Goal: Information Seeking & Learning: Learn about a topic

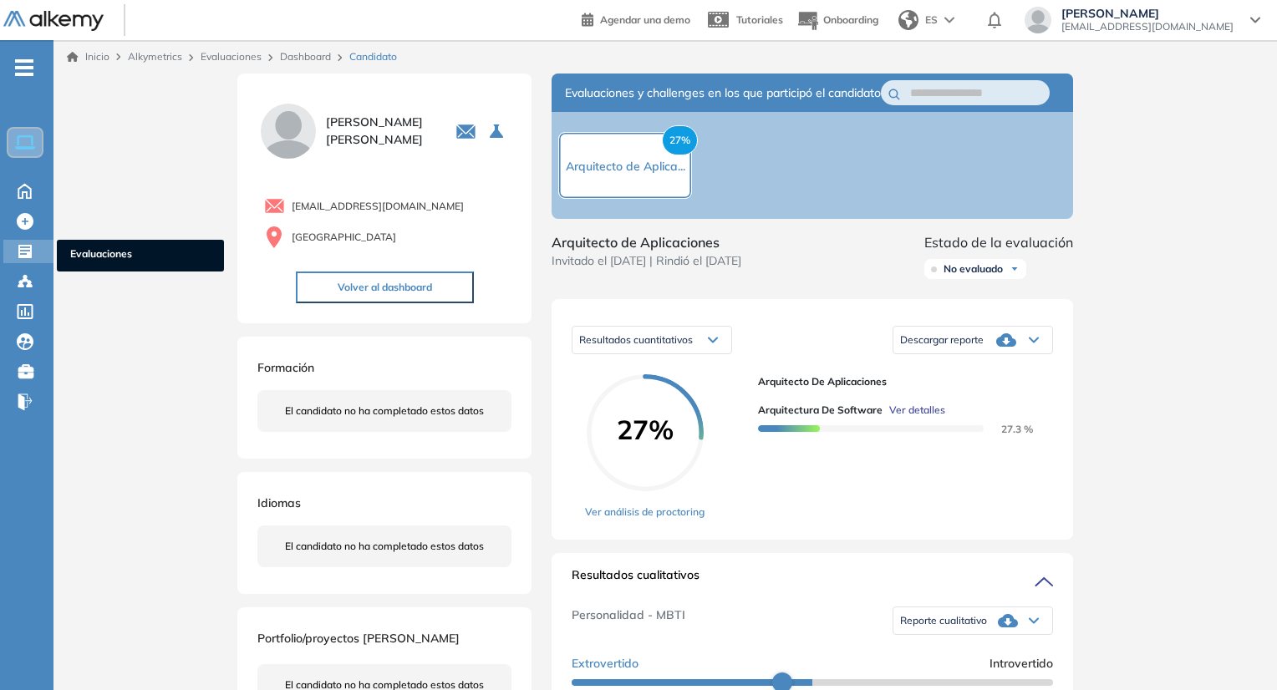
click at [110, 251] on span "Evaluaciones" at bounding box center [140, 255] width 140 height 18
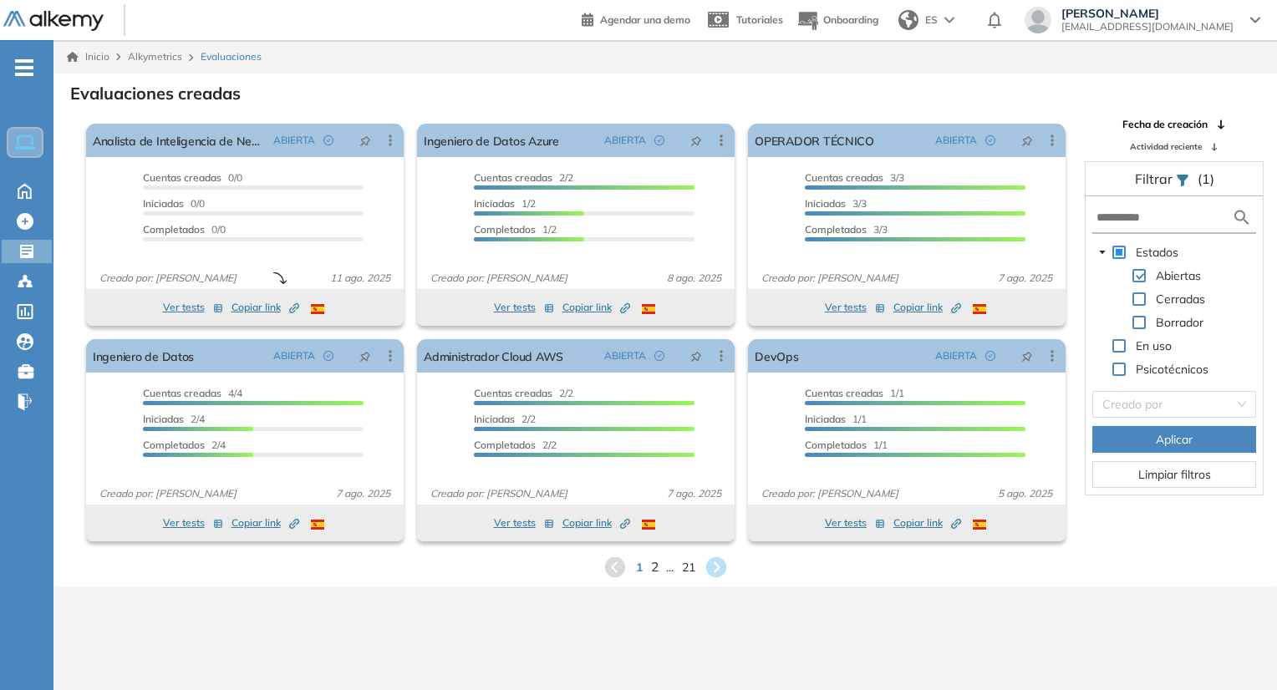
click at [652, 570] on span "2" at bounding box center [654, 566] width 8 height 19
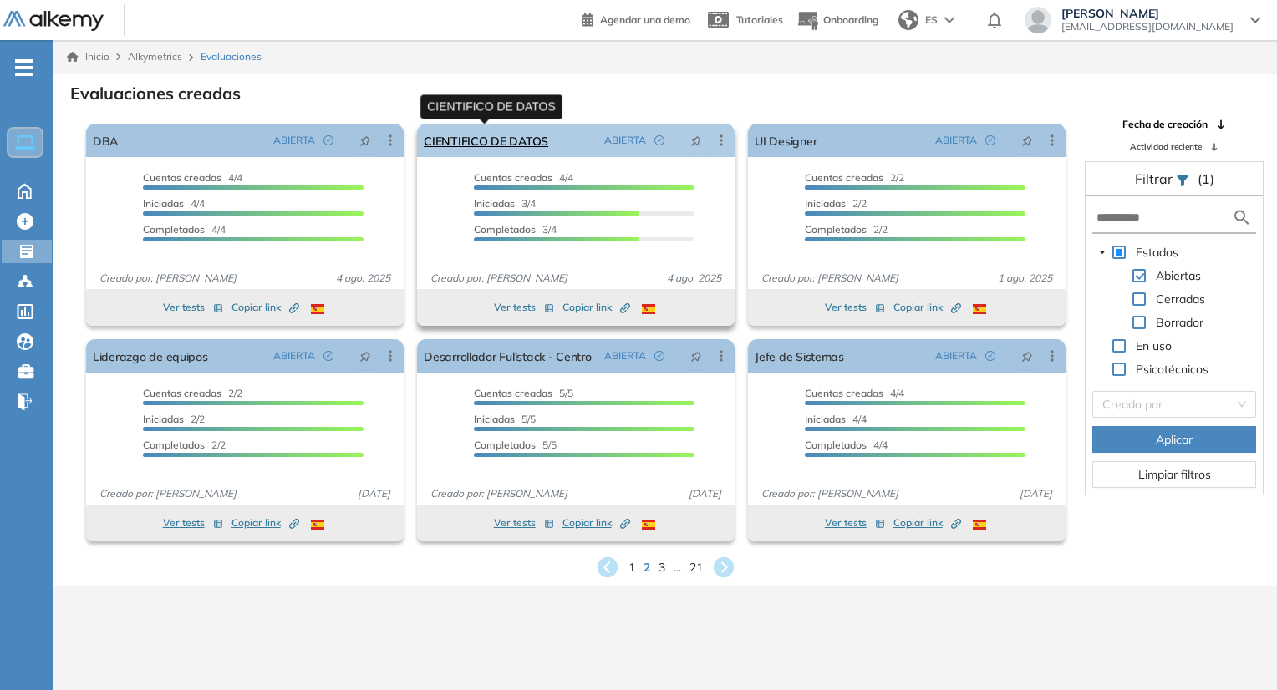
click at [482, 137] on link "CIENTIFICO DE DATOS" at bounding box center [486, 140] width 124 height 33
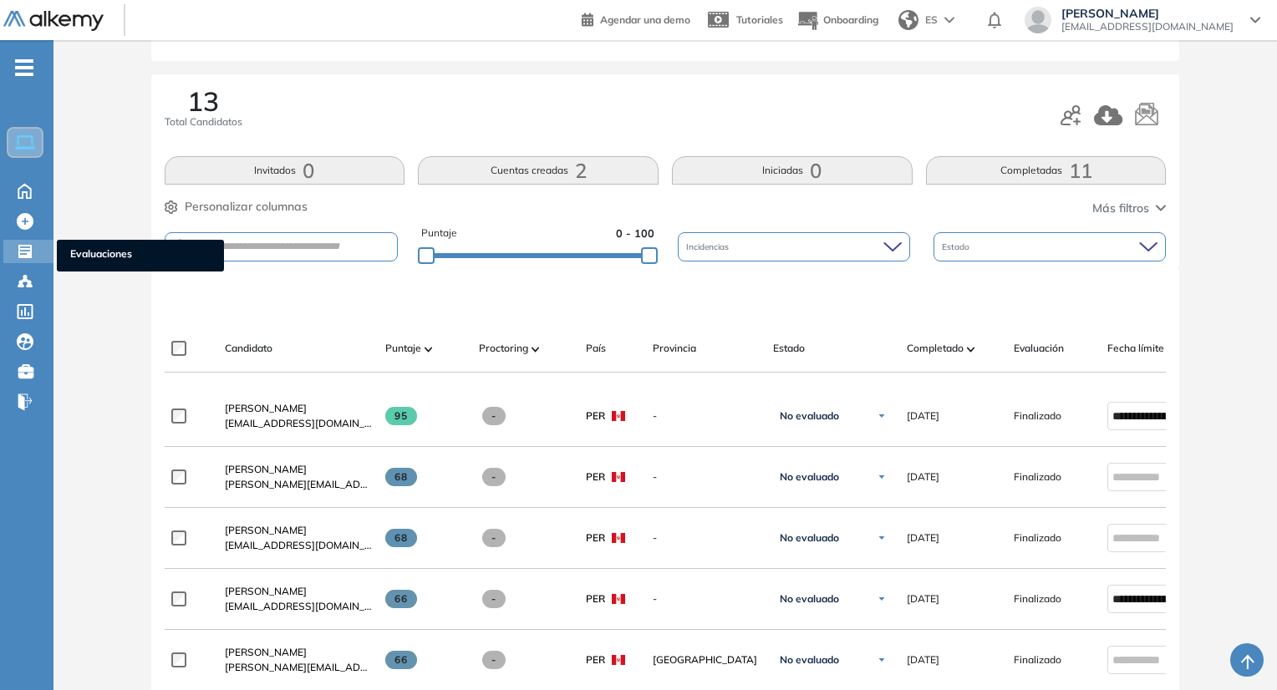
click at [83, 251] on span "Evaluaciones" at bounding box center [140, 255] width 140 height 18
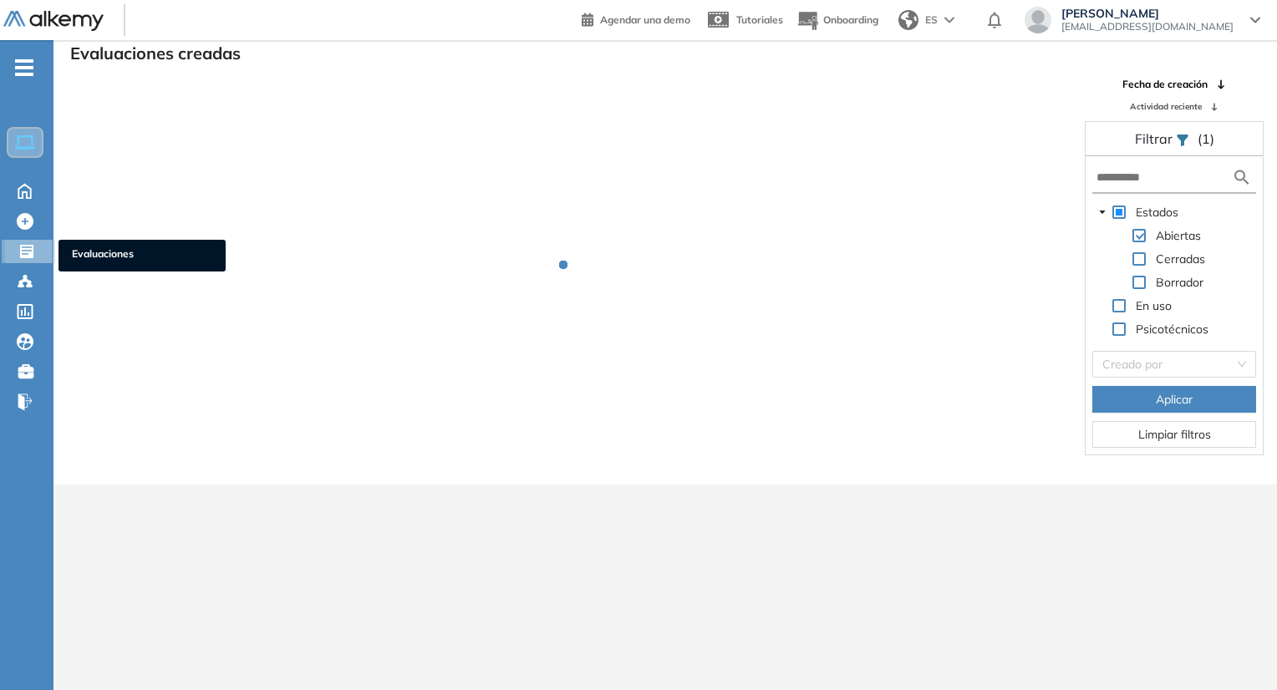
scroll to position [40, 0]
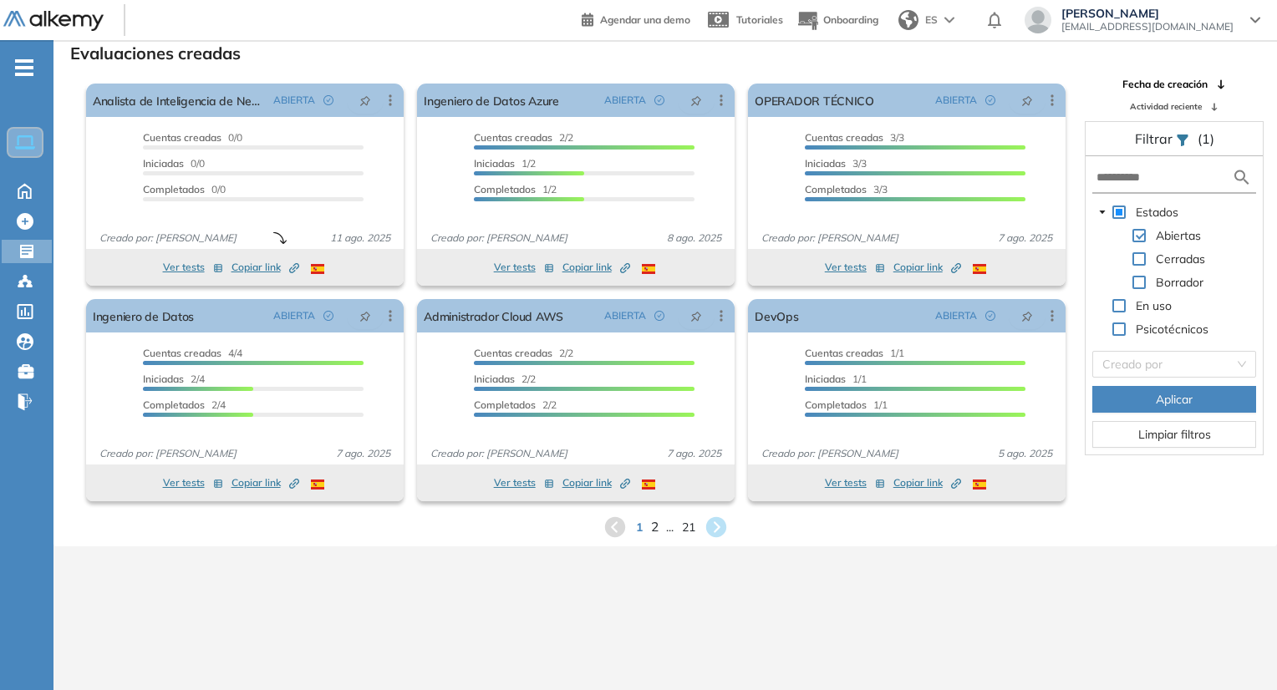
click at [653, 528] on span "2" at bounding box center [654, 526] width 8 height 19
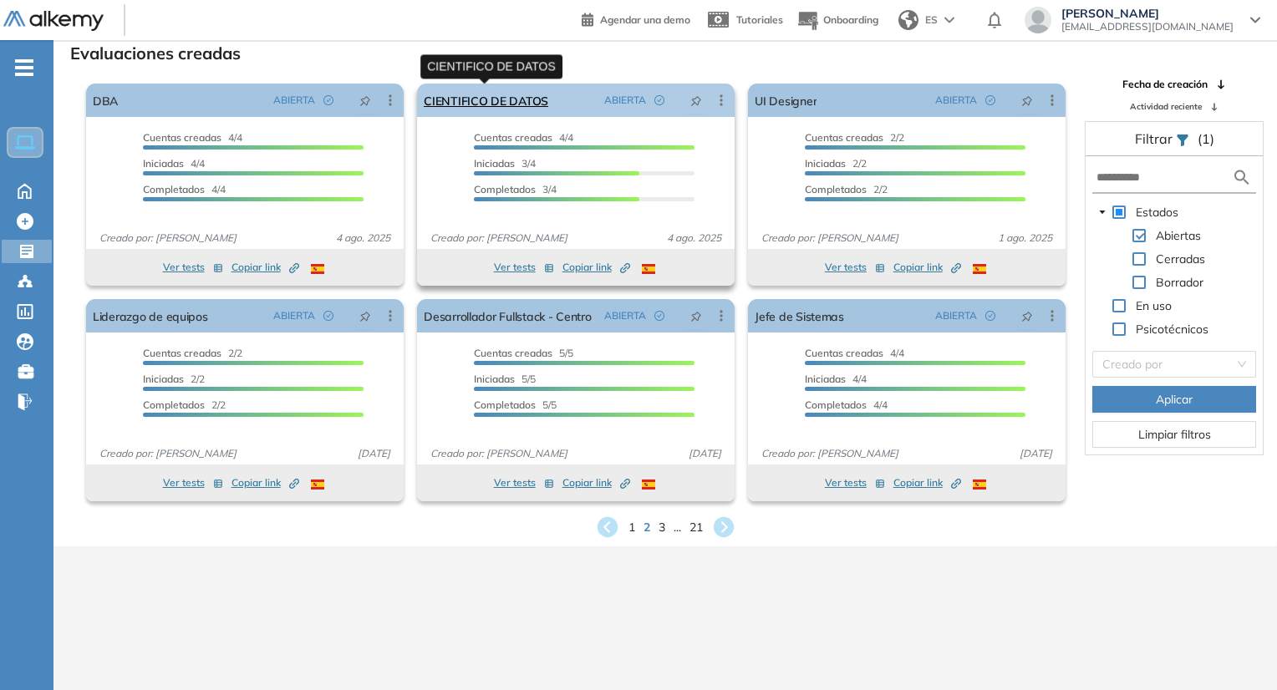
click at [506, 104] on link "CIENTIFICO DE DATOS" at bounding box center [486, 100] width 124 height 33
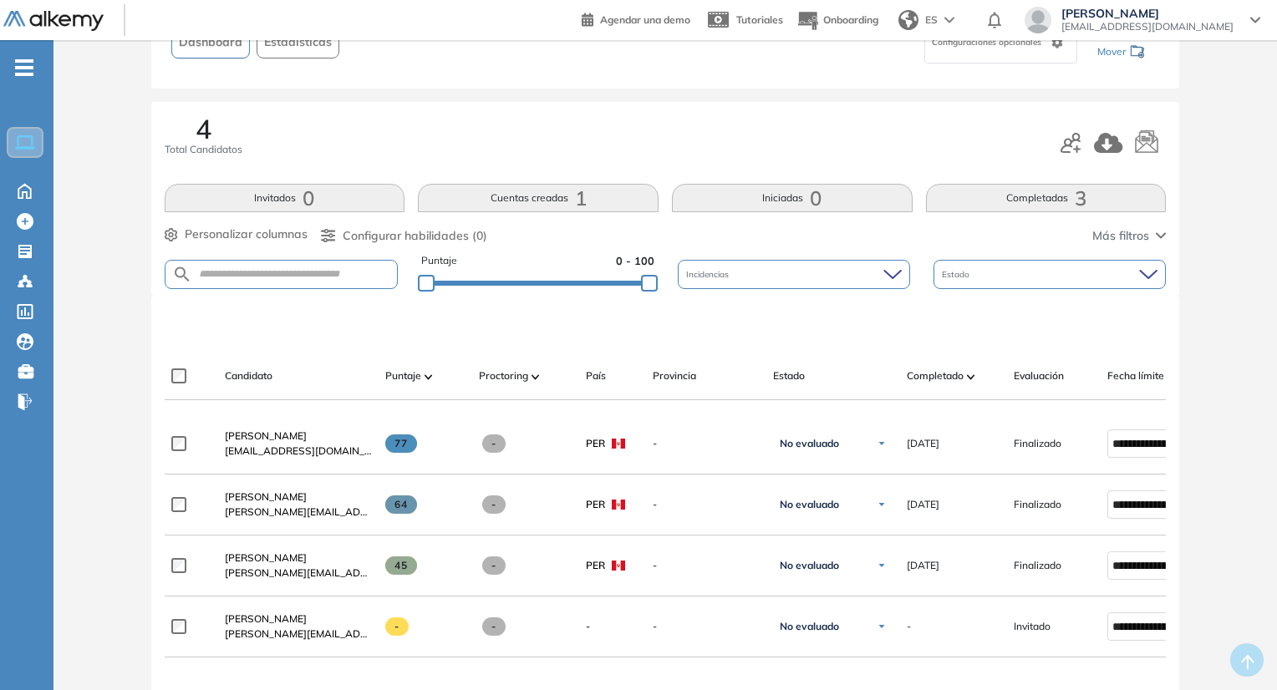
scroll to position [167, 0]
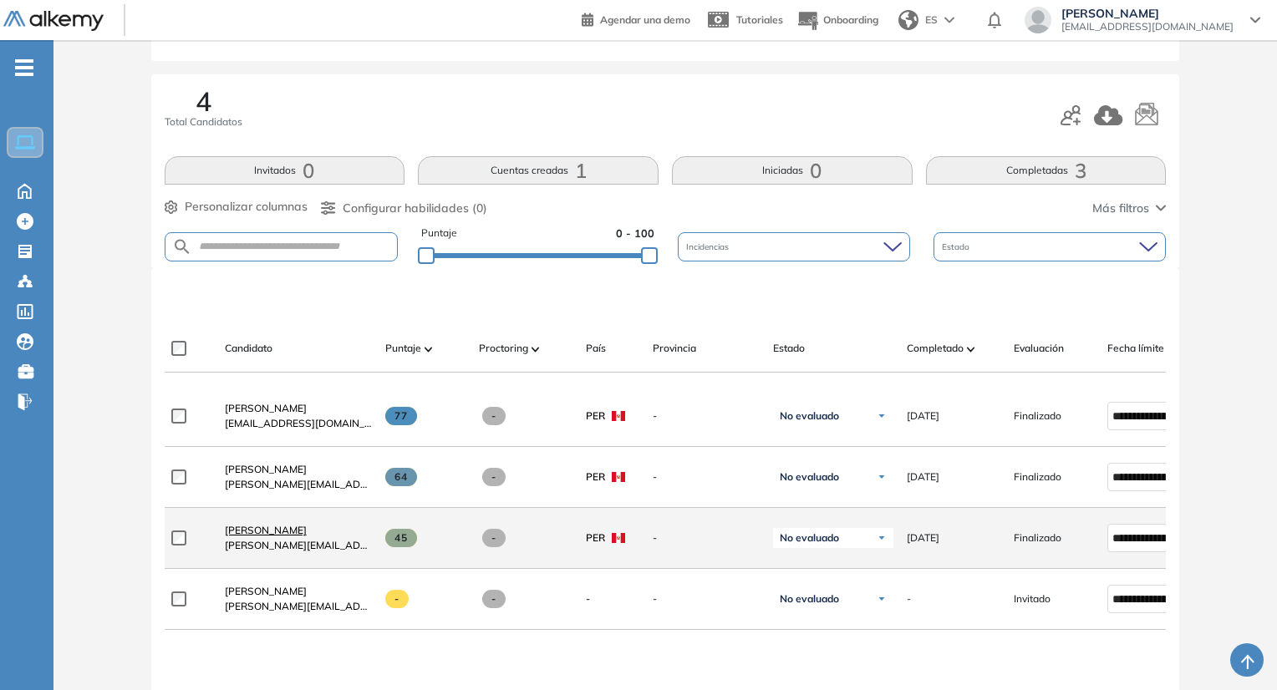
click at [279, 536] on span "Daniel Garcia" at bounding box center [266, 530] width 82 height 13
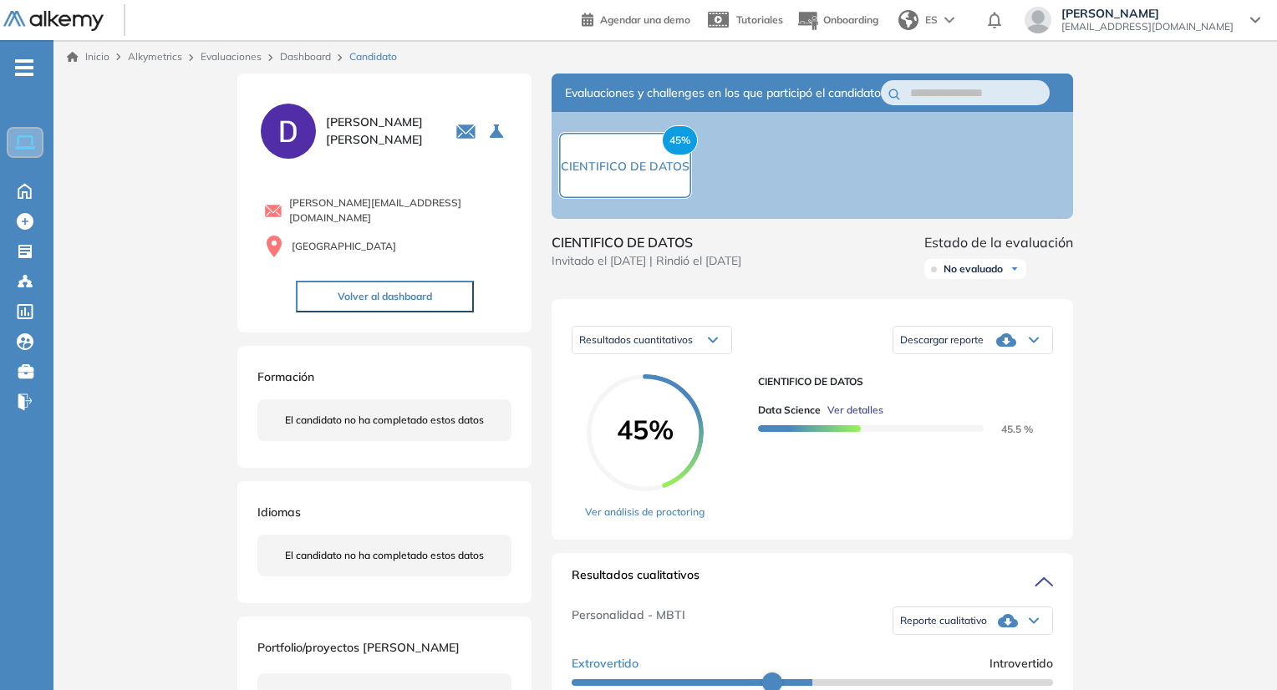
click at [311, 55] on link "Dashboard" at bounding box center [305, 56] width 51 height 13
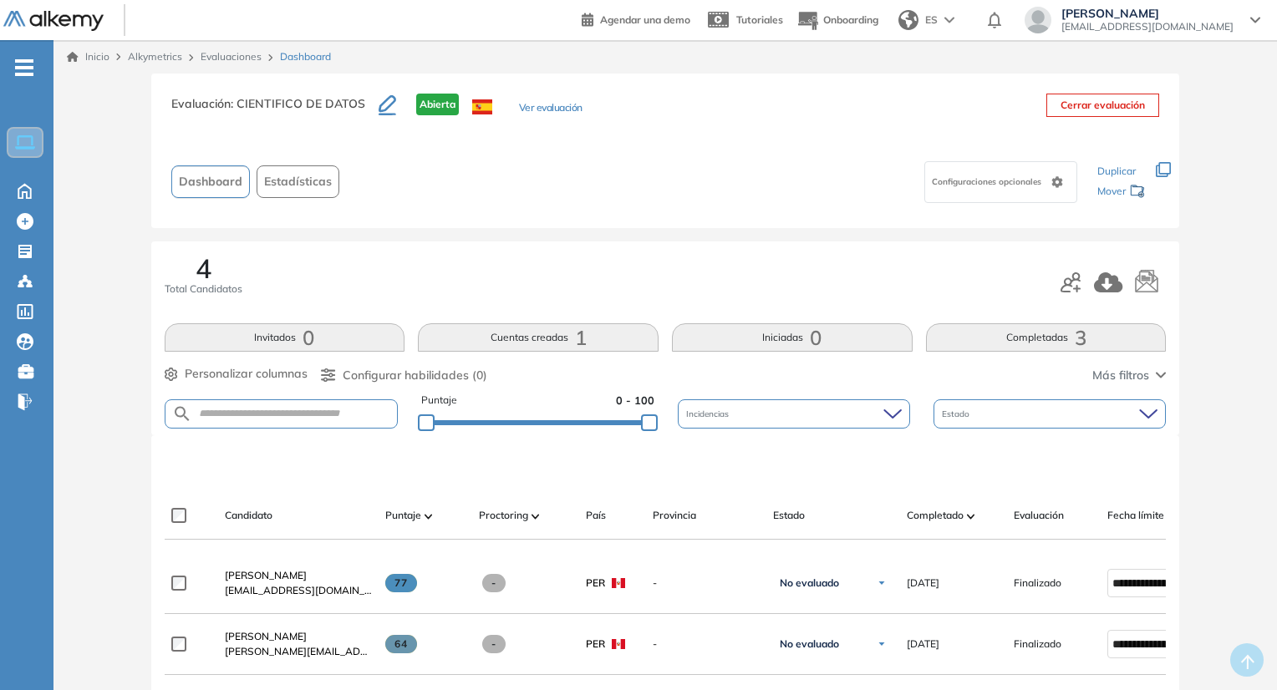
click at [535, 101] on button "Ver evaluación" at bounding box center [550, 109] width 63 height 18
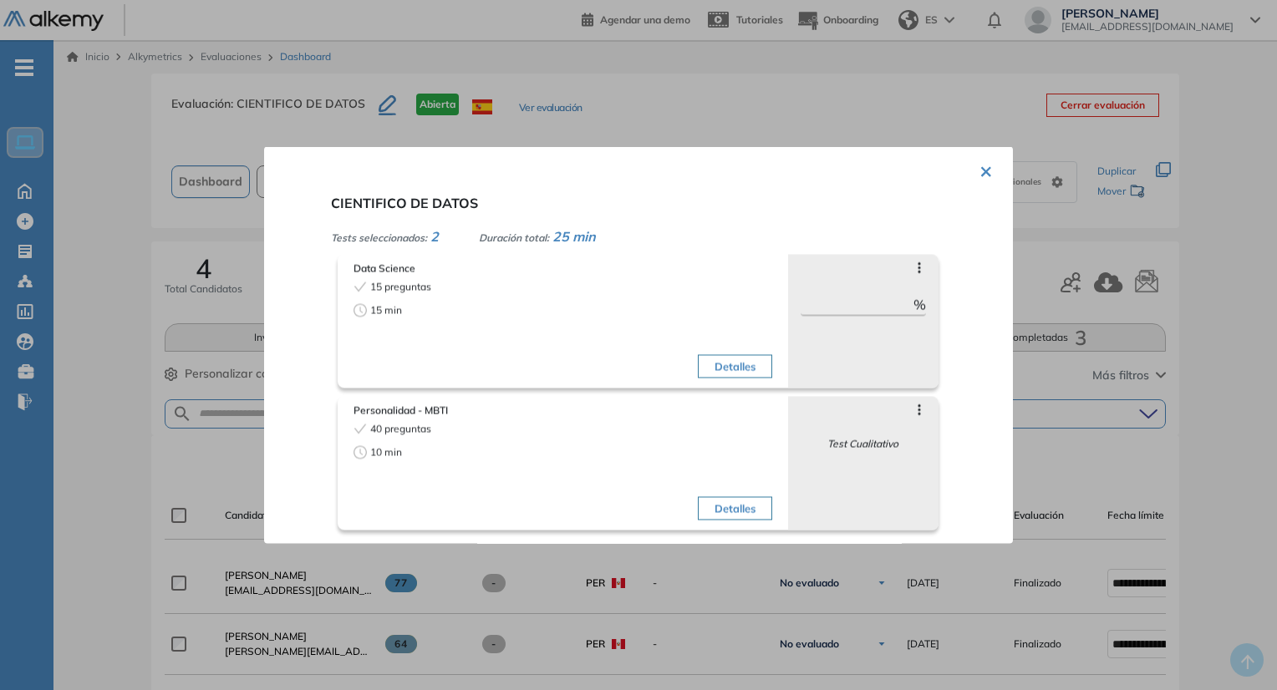
click at [1219, 206] on div at bounding box center [638, 345] width 1277 height 690
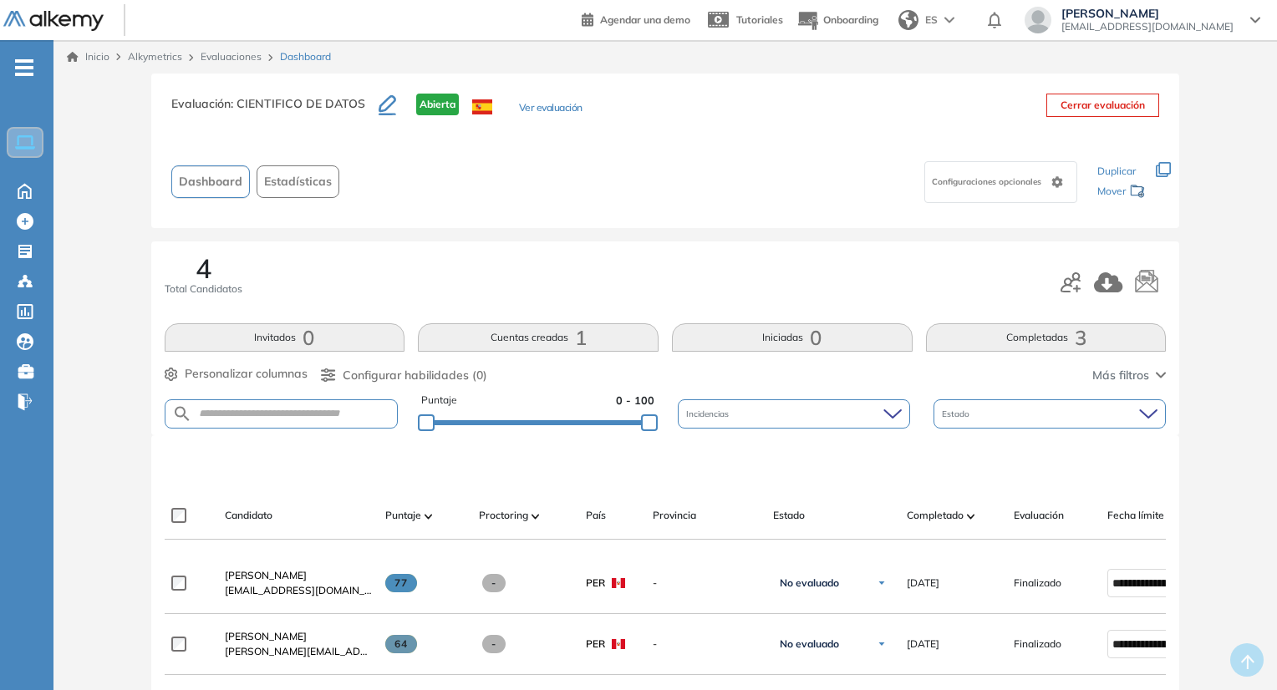
click at [535, 105] on button "Ver evaluación" at bounding box center [550, 109] width 63 height 18
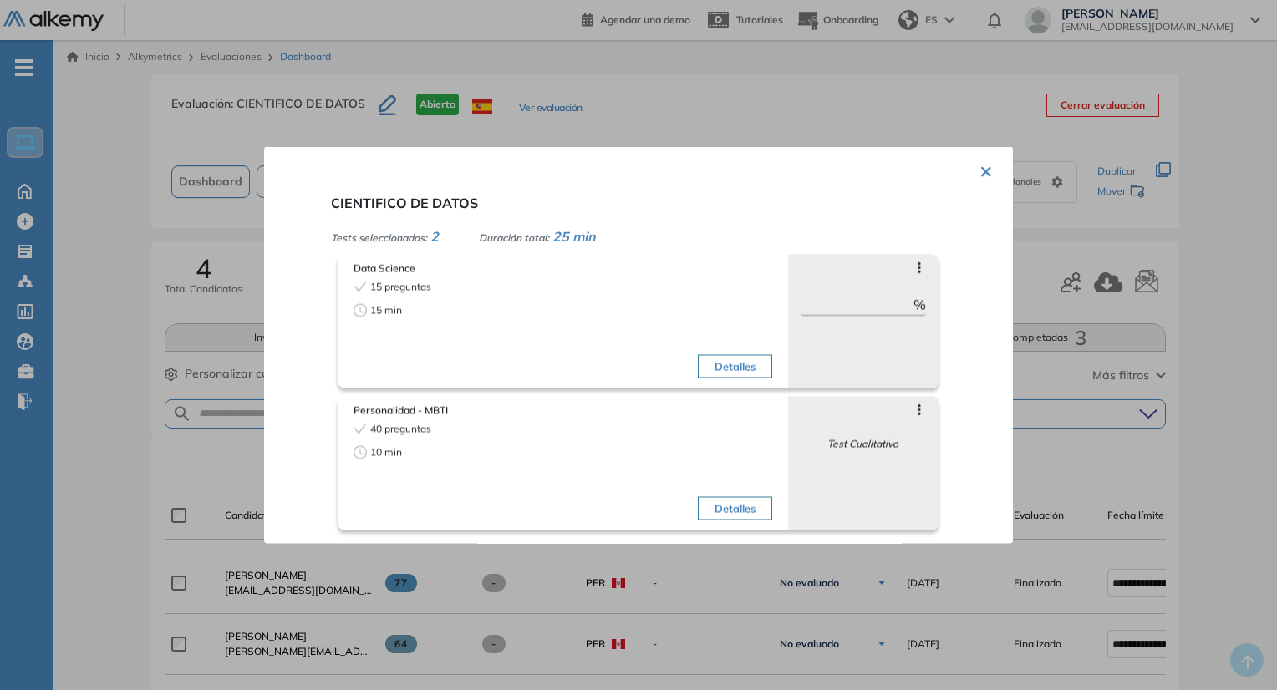
click at [979, 183] on button "×" at bounding box center [985, 170] width 13 height 33
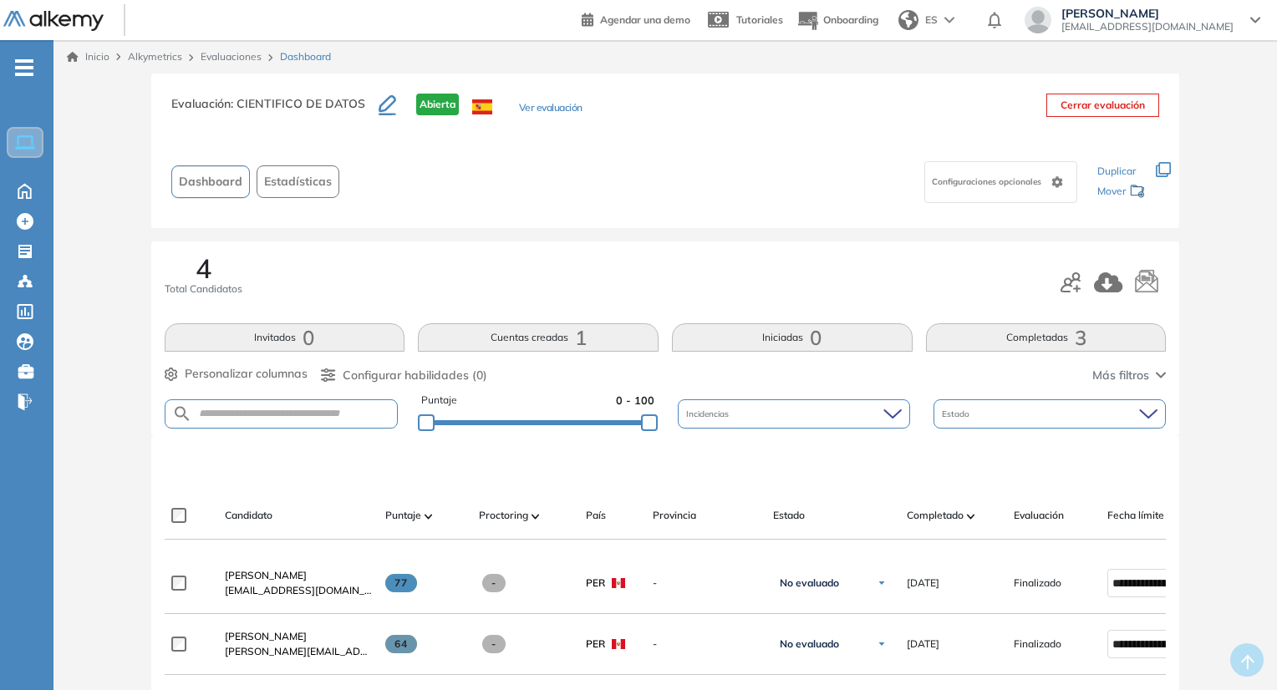
click at [224, 58] on link "Evaluaciones" at bounding box center [230, 56] width 61 height 13
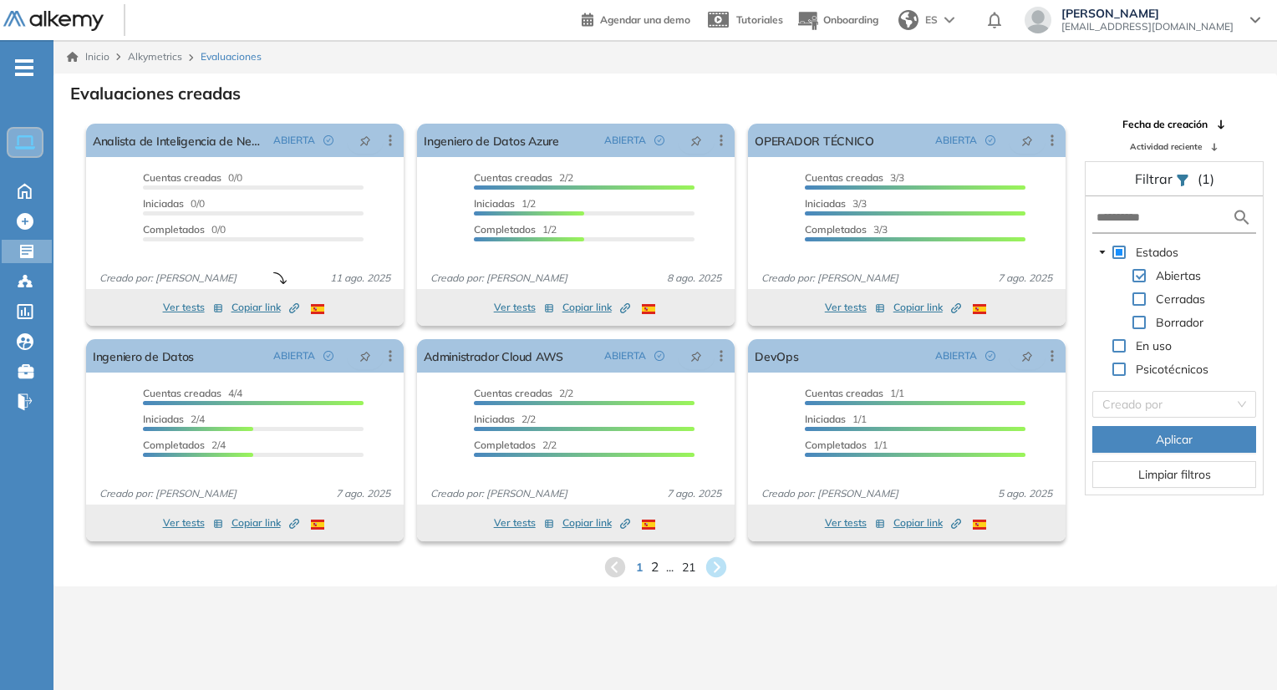
click at [655, 566] on span "2" at bounding box center [654, 566] width 8 height 19
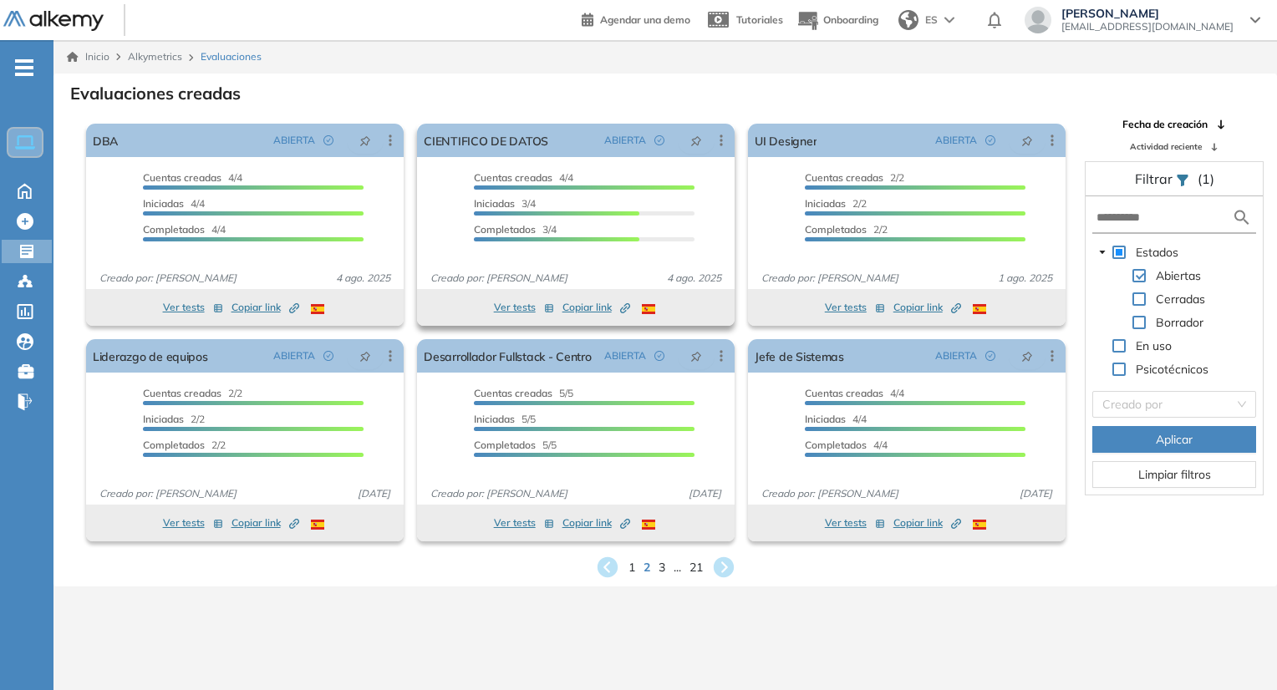
click at [622, 307] on icon "Created by potrace 1.16, written by [PERSON_NAME] [DATE]-[DATE]" at bounding box center [625, 308] width 10 height 10
click at [500, 145] on link "CIENTIFICO DE DATOS" at bounding box center [486, 140] width 124 height 33
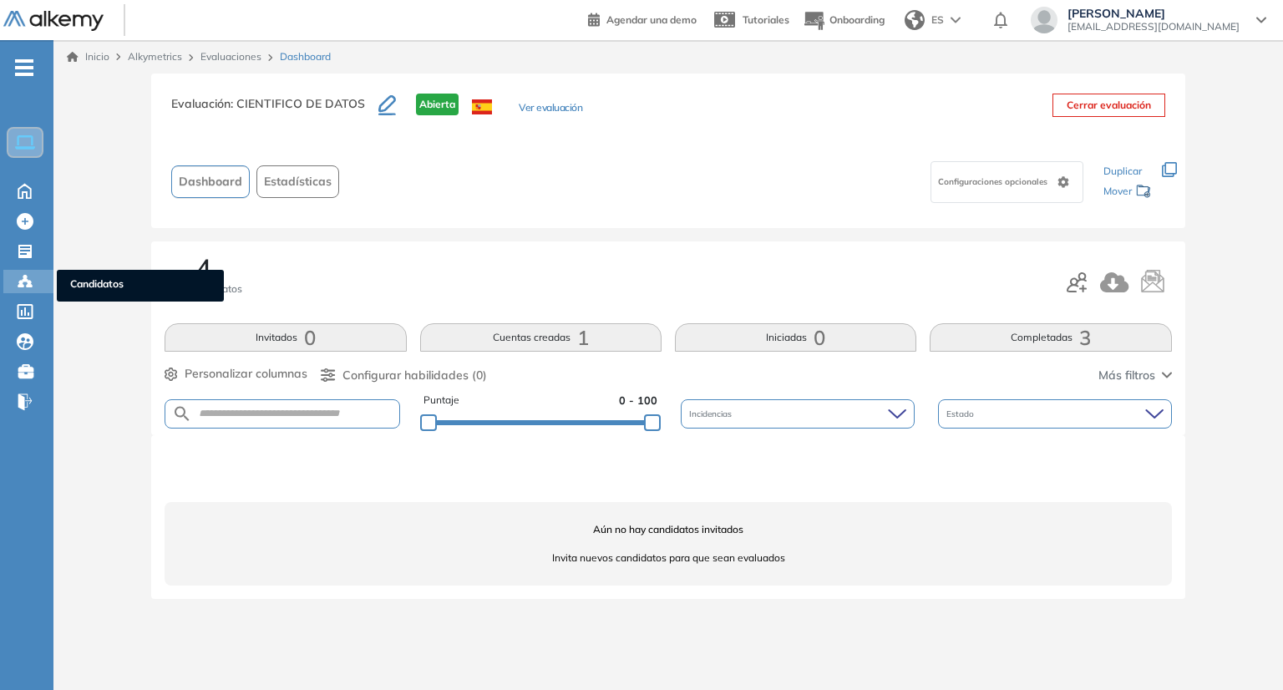
click at [100, 281] on span "Candidatos" at bounding box center [140, 286] width 140 height 18
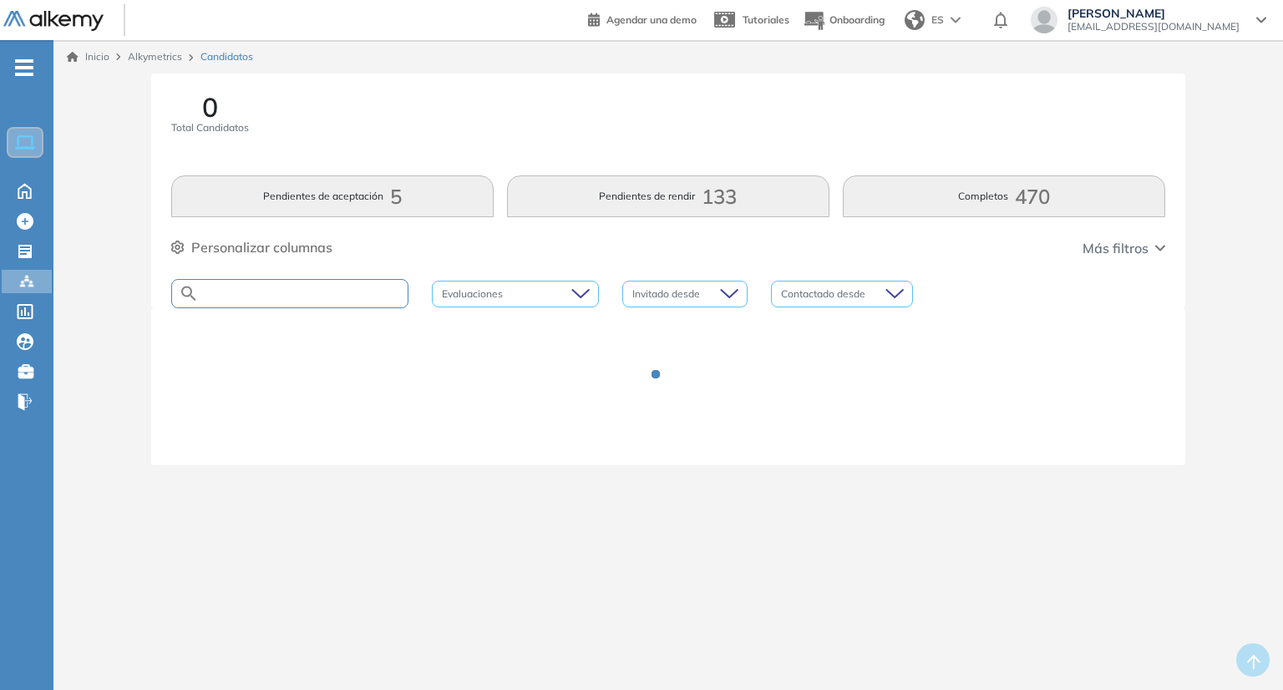
click at [253, 292] on input "text" at bounding box center [303, 293] width 209 height 13
type input "*********"
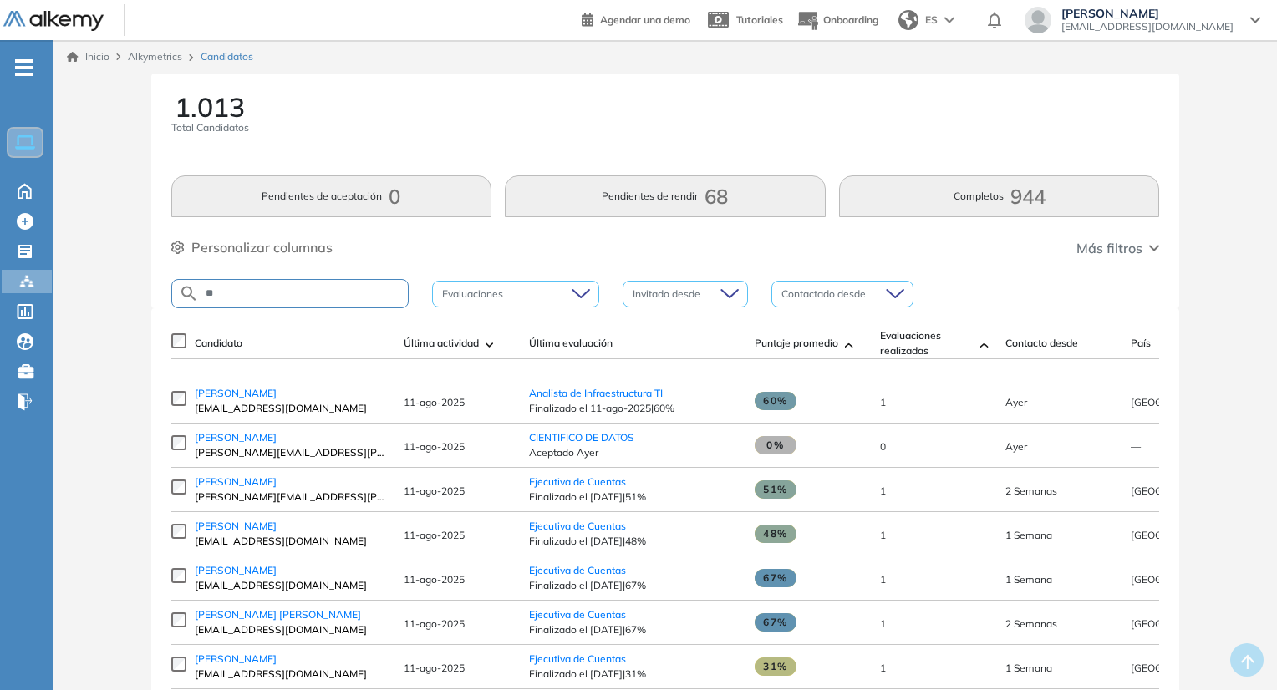
type input "*"
type input "**********"
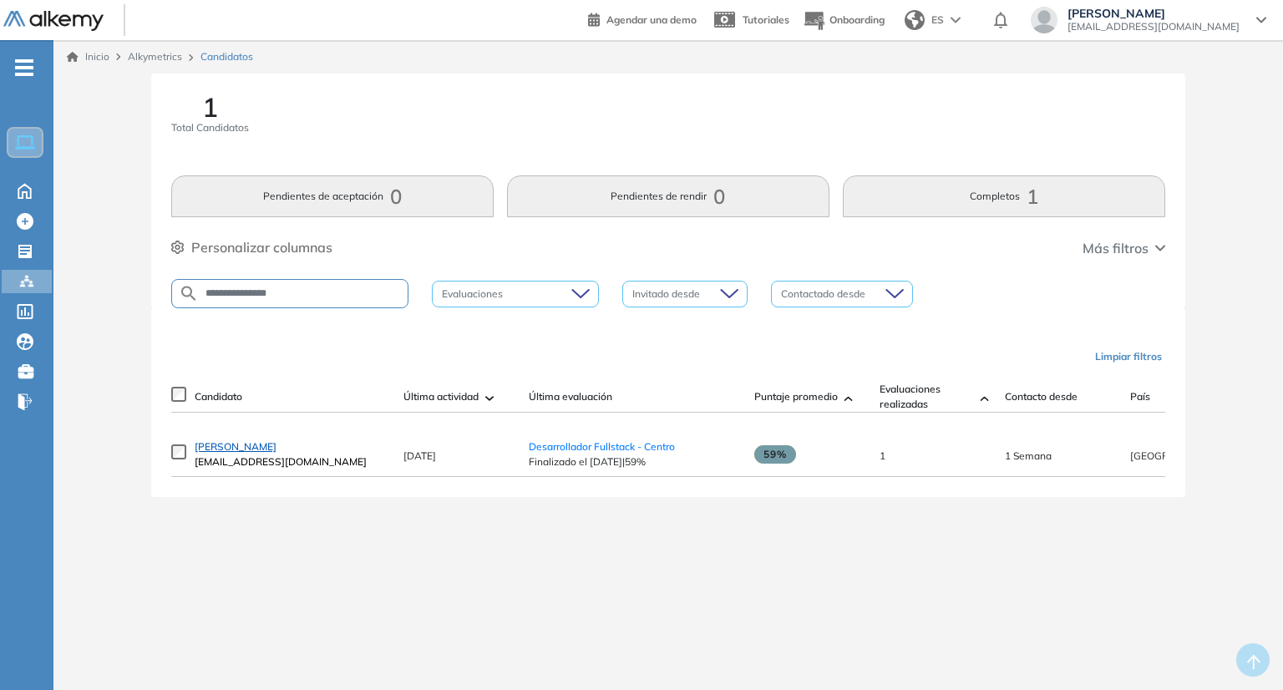
click at [236, 452] on span "Erick Anthony Quispe Bernardo" at bounding box center [236, 446] width 82 height 13
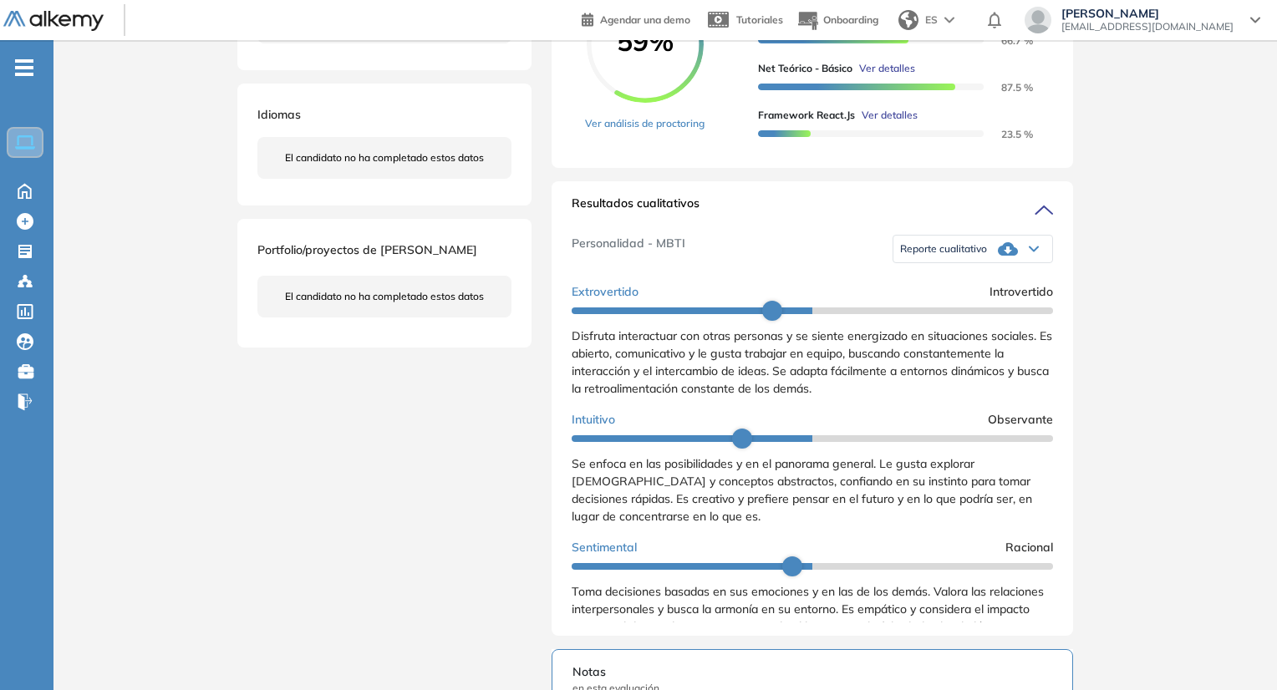
scroll to position [418, 0]
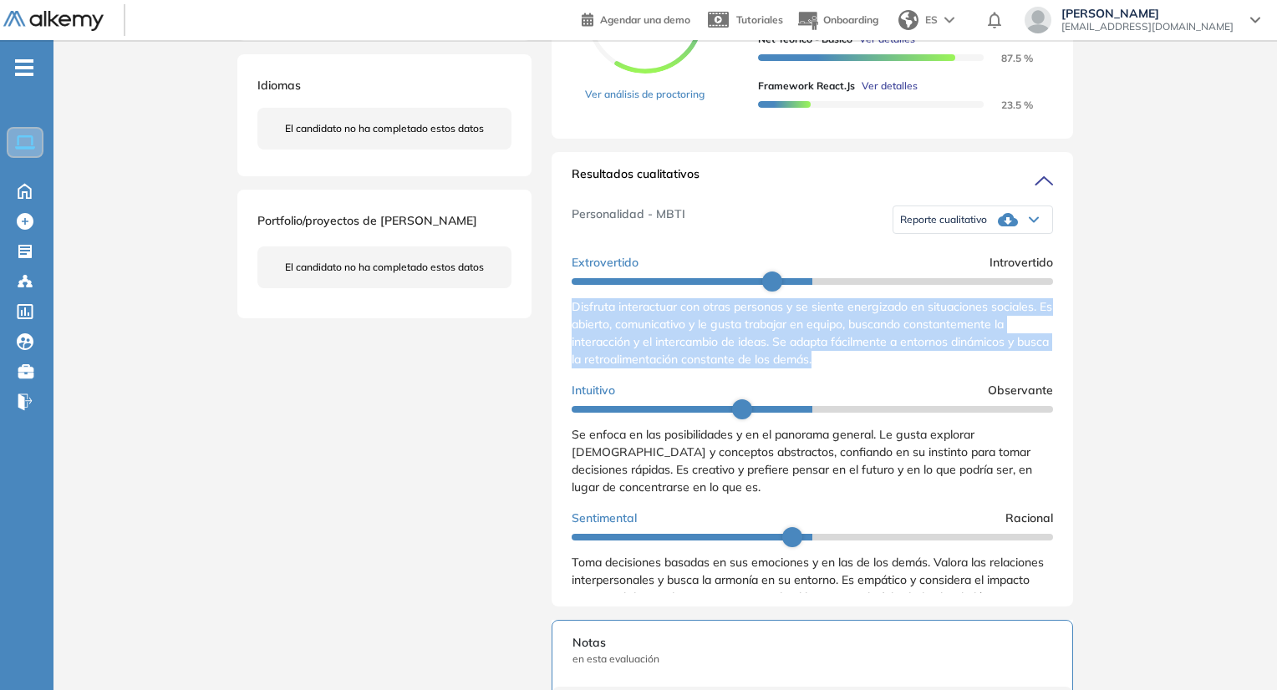
drag, startPoint x: 568, startPoint y: 321, endPoint x: 869, endPoint y: 384, distance: 307.4
click at [869, 384] on div "Resultados cualitativos Personalidad - MBTI Reporte cualitativo Reporte con Afi…" at bounding box center [811, 379] width 521 height 454
copy span "Disfruta interactuar con otras personas y se siente energizado en situaciones s…"
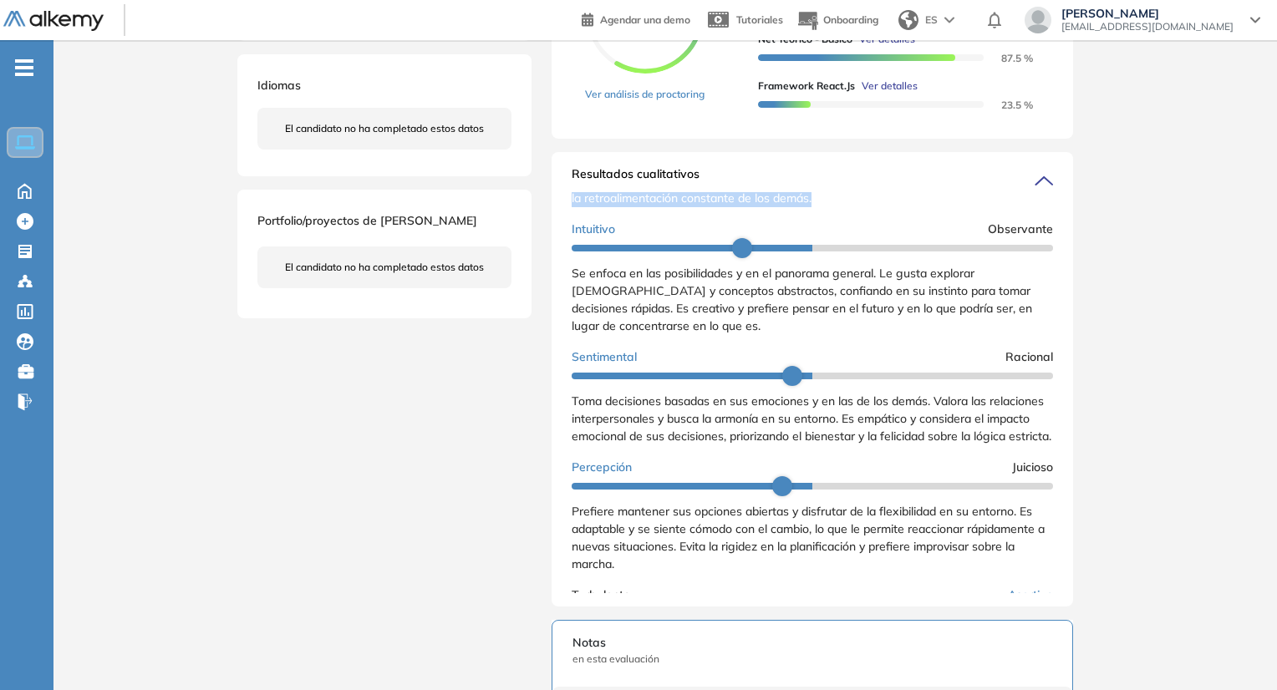
scroll to position [167, 0]
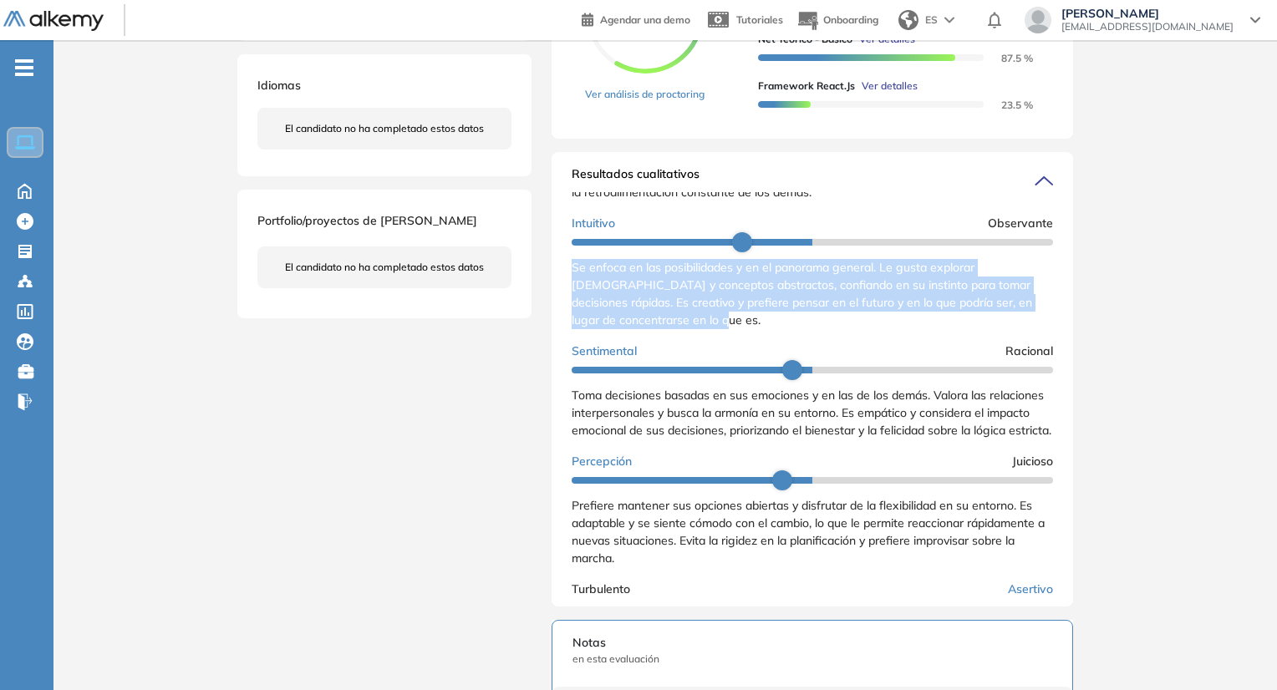
drag, startPoint x: 571, startPoint y: 282, endPoint x: 718, endPoint y: 337, distance: 157.0
click at [718, 329] on div "Se enfoca en las posibilidades y en el panorama general. Le gusta explorar [DEM…" at bounding box center [811, 294] width 481 height 70
copy span "Se enfoca en las posibilidades y en el panorama general. Le gusta explorar [DEM…"
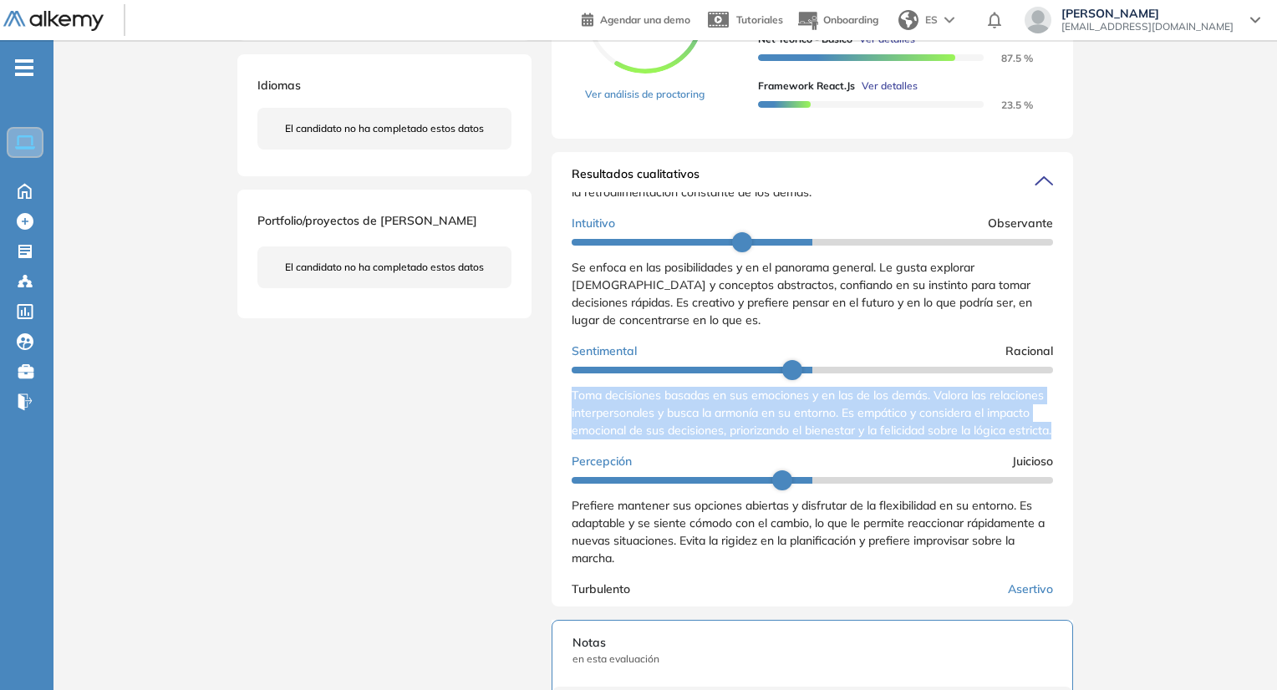
drag, startPoint x: 571, startPoint y: 402, endPoint x: 669, endPoint y: 475, distance: 122.3
click at [669, 475] on div "Extrovertido Introvertido Disfruta interactuar con otras personas y se siente e…" at bounding box center [811, 382] width 481 height 604
copy span "Toma decisiones basadas en sus emociones y en las de los demás. Valora las rela…"
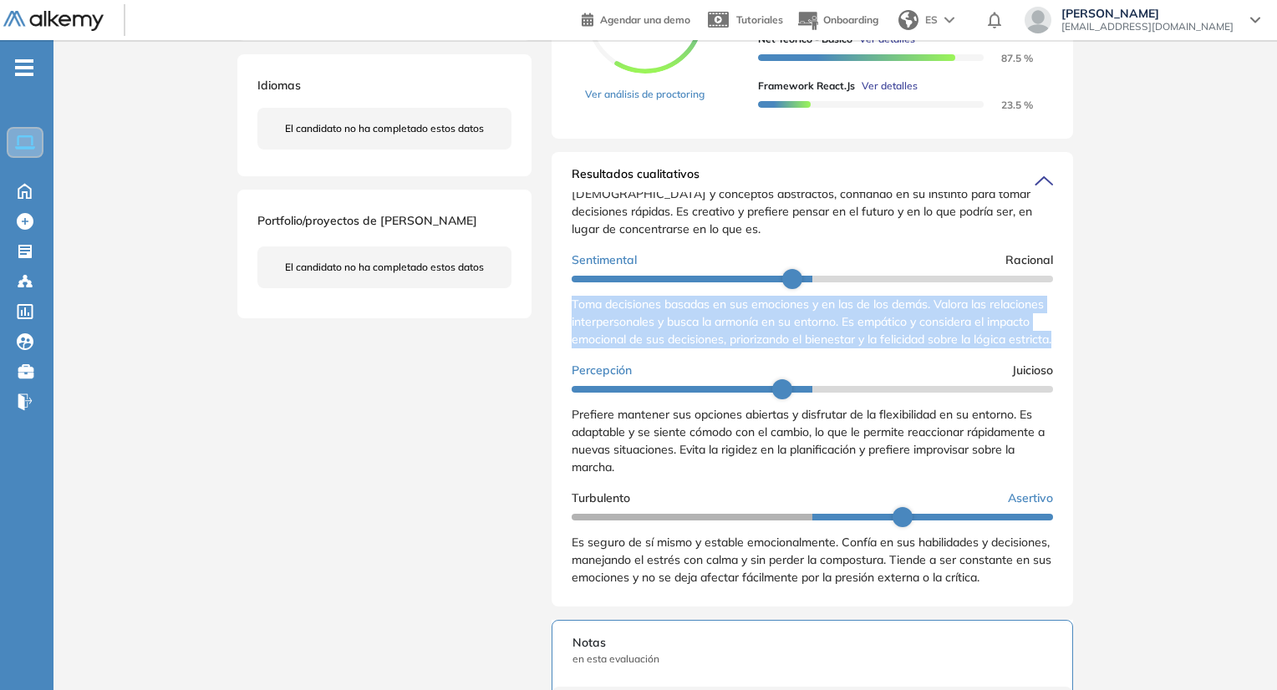
scroll to position [292, 0]
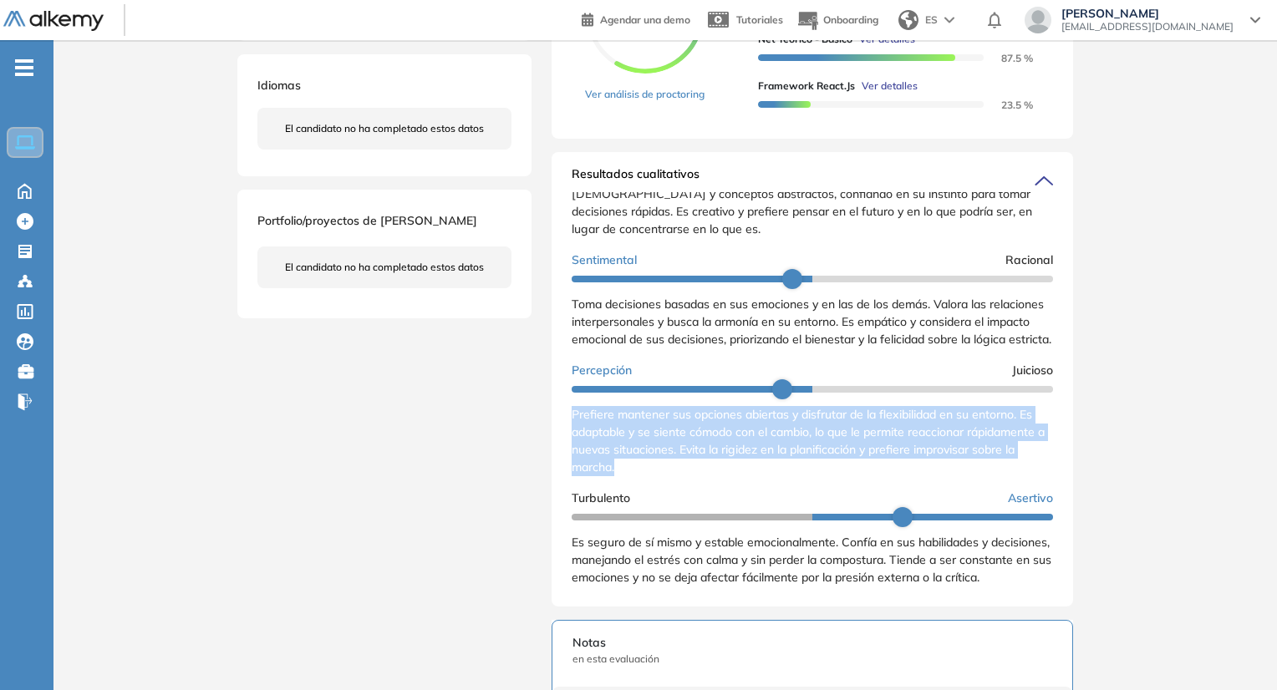
drag, startPoint x: 565, startPoint y: 407, endPoint x: 643, endPoint y: 464, distance: 97.4
click at [643, 464] on div "Resultados cualitativos Personalidad - MBTI Reporte cualitativo Reporte con Afi…" at bounding box center [811, 379] width 521 height 454
copy span "Prefiere mantener sus opciones abiertas y disfrutar de la flexibilidad en su en…"
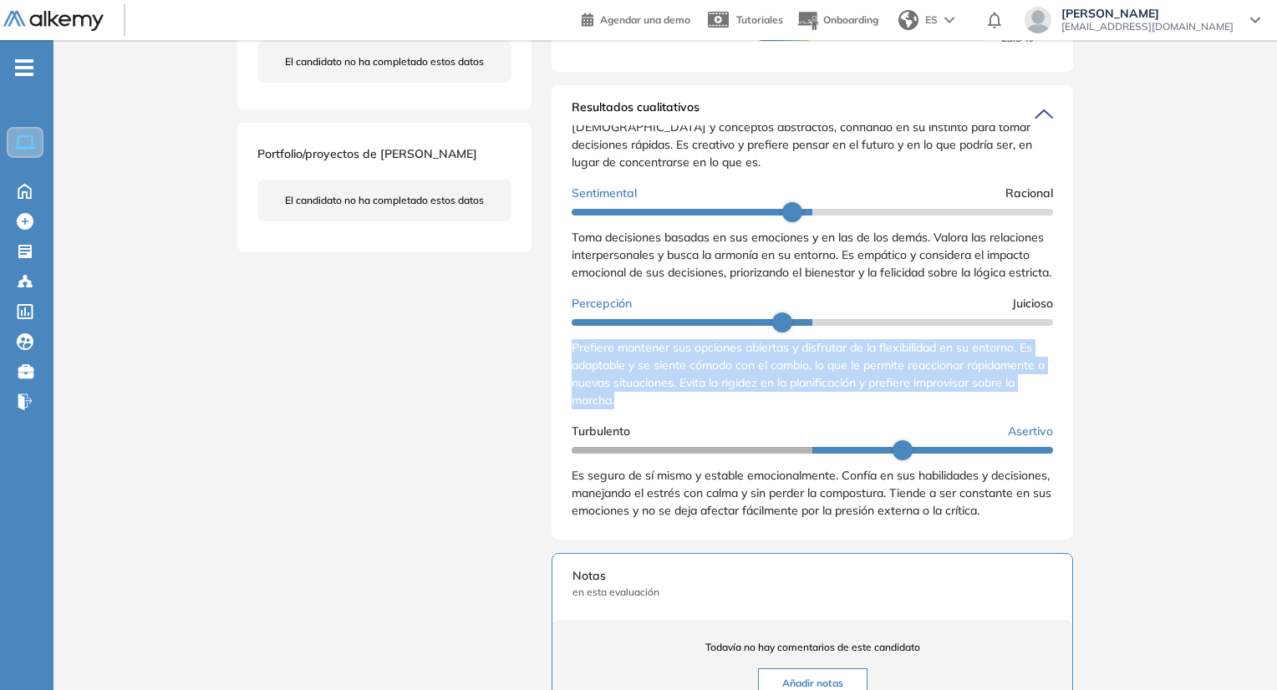
scroll to position [668, 0]
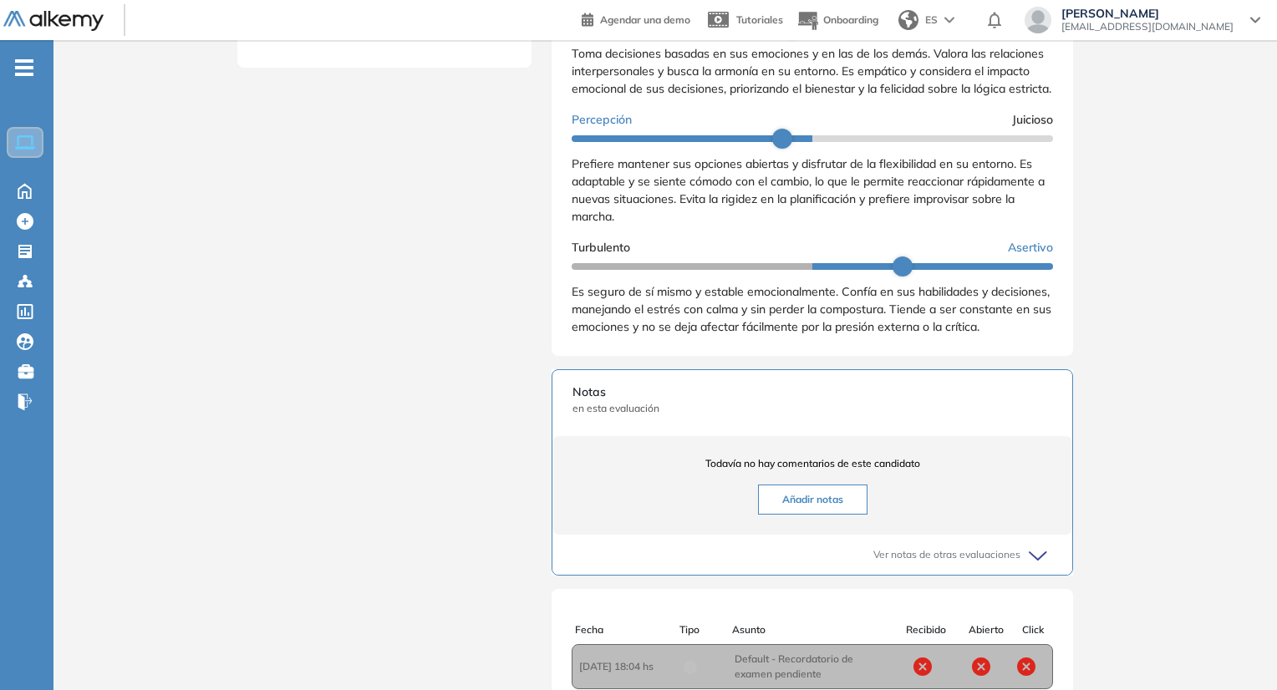
click at [579, 298] on span "Es seguro de sí mismo y estable emocionalmente. Confía en sus habilidades y dec…" at bounding box center [811, 309] width 480 height 50
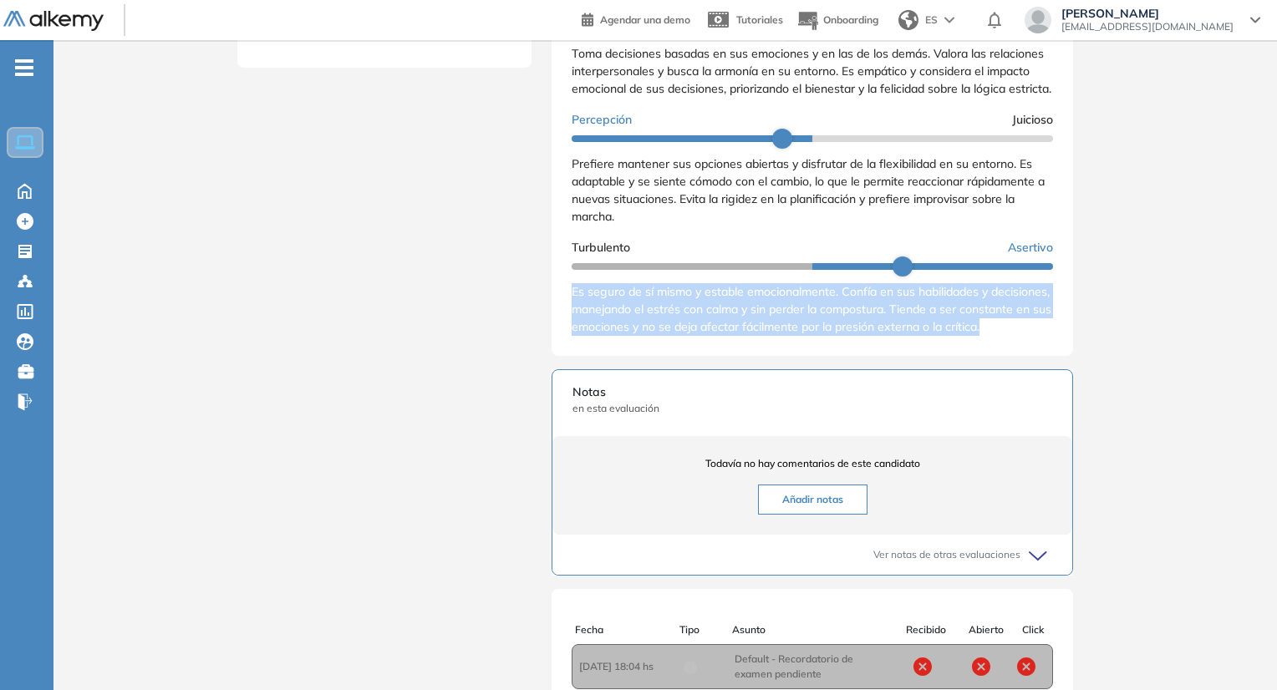
drag, startPoint x: 571, startPoint y: 293, endPoint x: 627, endPoint y: 339, distance: 72.4
click at [627, 336] on div "Es seguro de sí mismo y estable emocionalmente. Confía en sus habilidades y dec…" at bounding box center [811, 309] width 481 height 53
copy span "Es seguro de sí mismo y estable emocionalmente. Confía en sus habilidades y dec…"
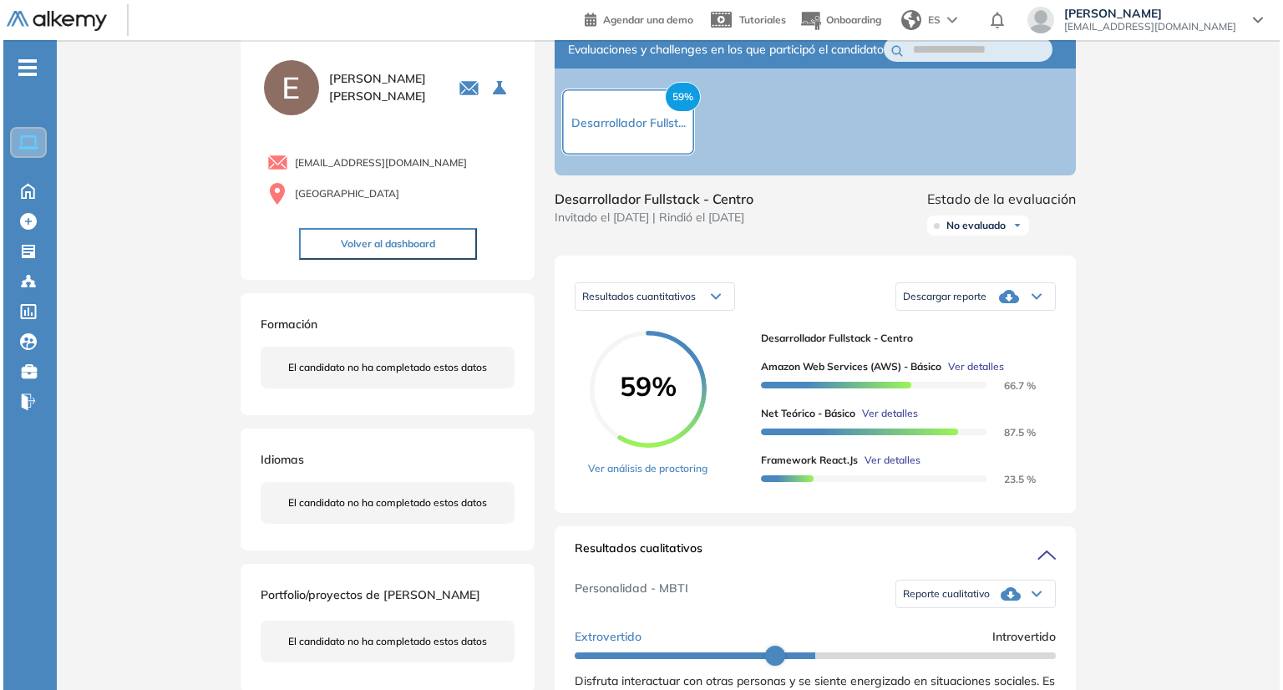
scroll to position [84, 0]
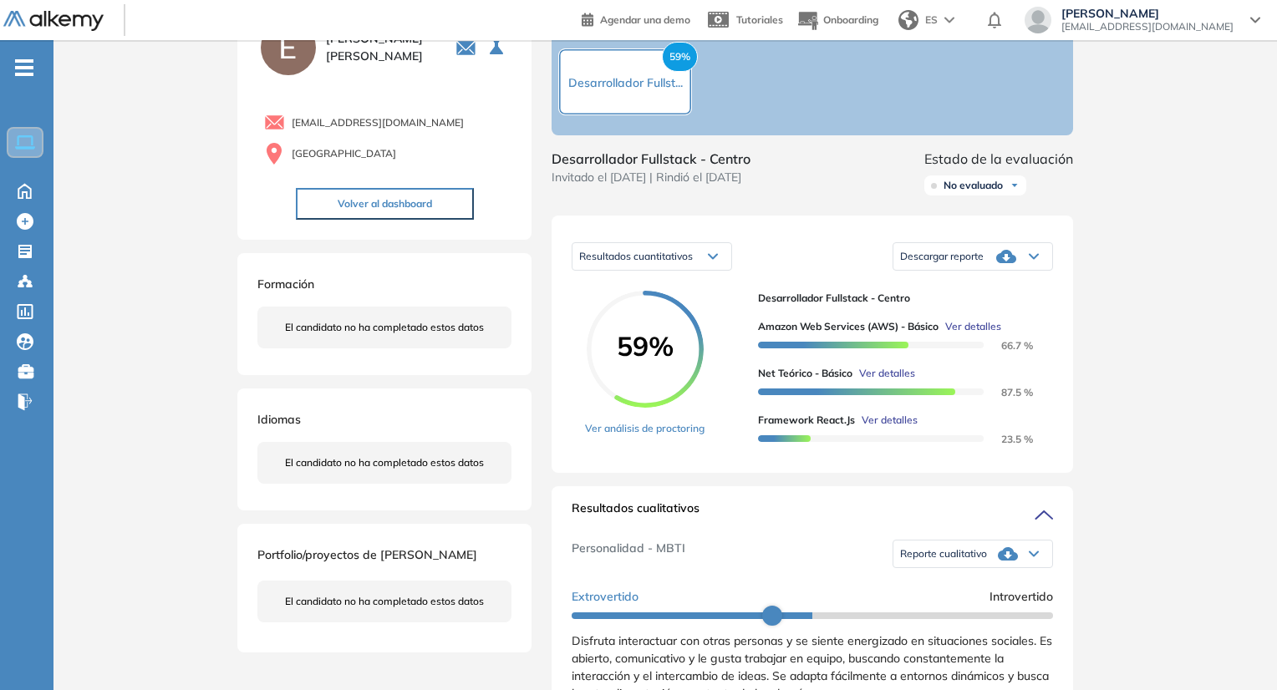
click at [977, 334] on span "Ver detalles" at bounding box center [973, 326] width 56 height 15
click at [969, 334] on span "Ver detalles" at bounding box center [973, 326] width 56 height 15
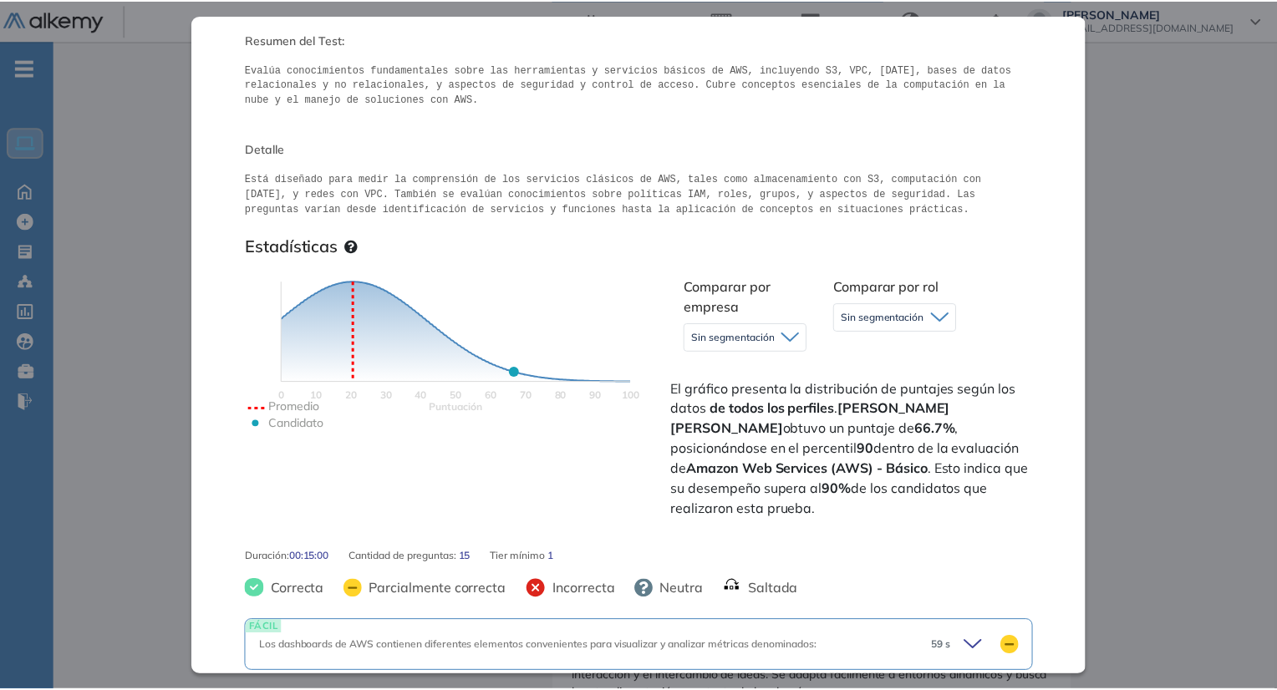
scroll to position [167, 0]
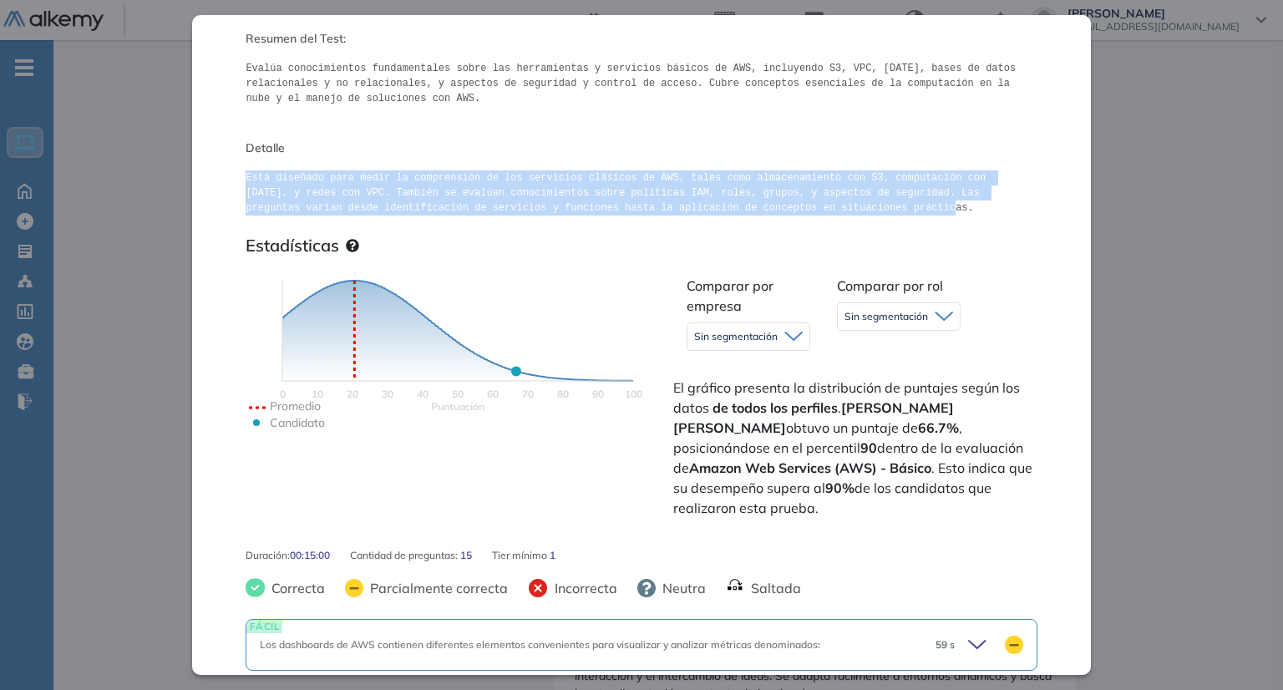
drag, startPoint x: 246, startPoint y: 180, endPoint x: 712, endPoint y: 211, distance: 467.2
click at [712, 211] on pre "Está diseñado para medir la comprensión de los servicios clásicos de AWS, tales…" at bounding box center [641, 192] width 791 height 45
copy pre "Está diseñado para medir la comprensión de los servicios clásicos de AWS, tales…"
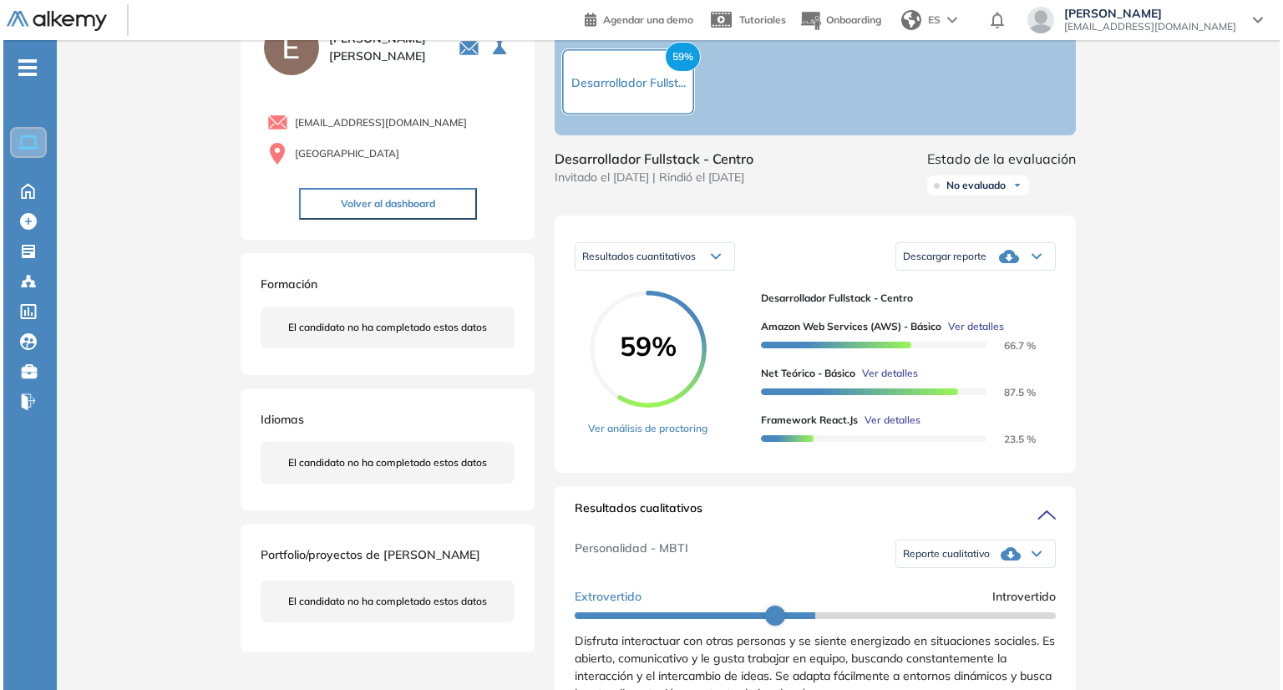
scroll to position [0, 0]
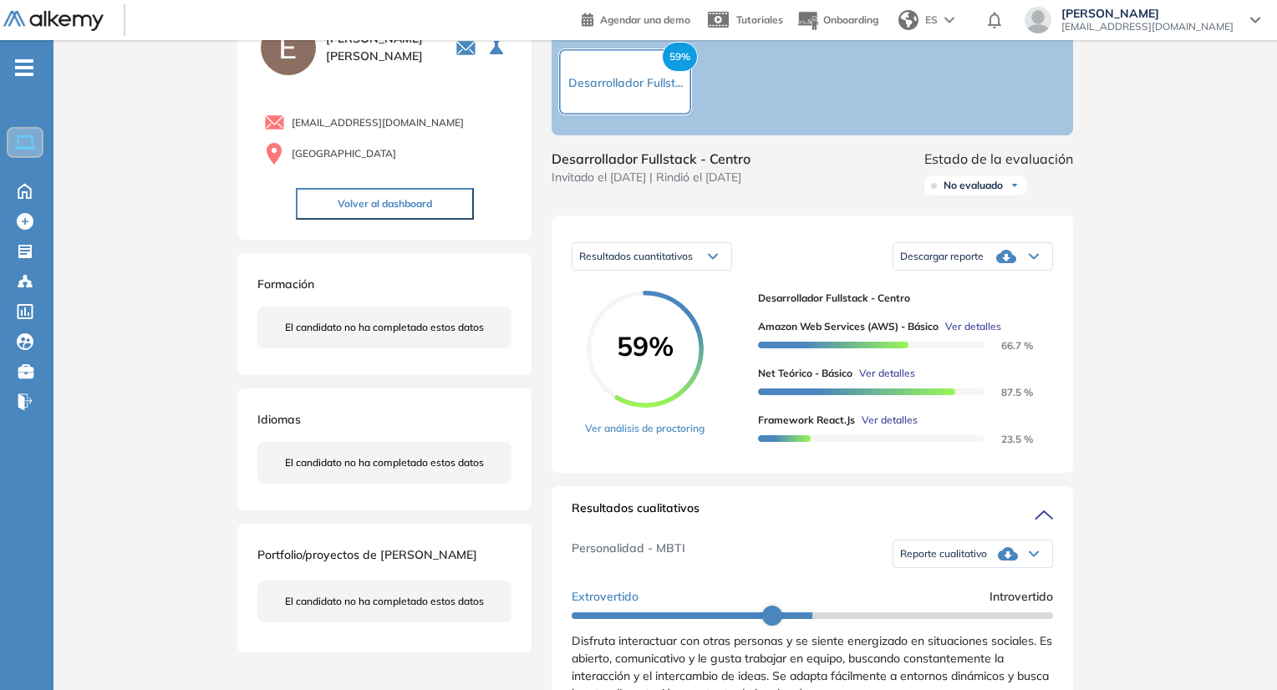
click at [894, 381] on span "Ver detalles" at bounding box center [887, 373] width 56 height 15
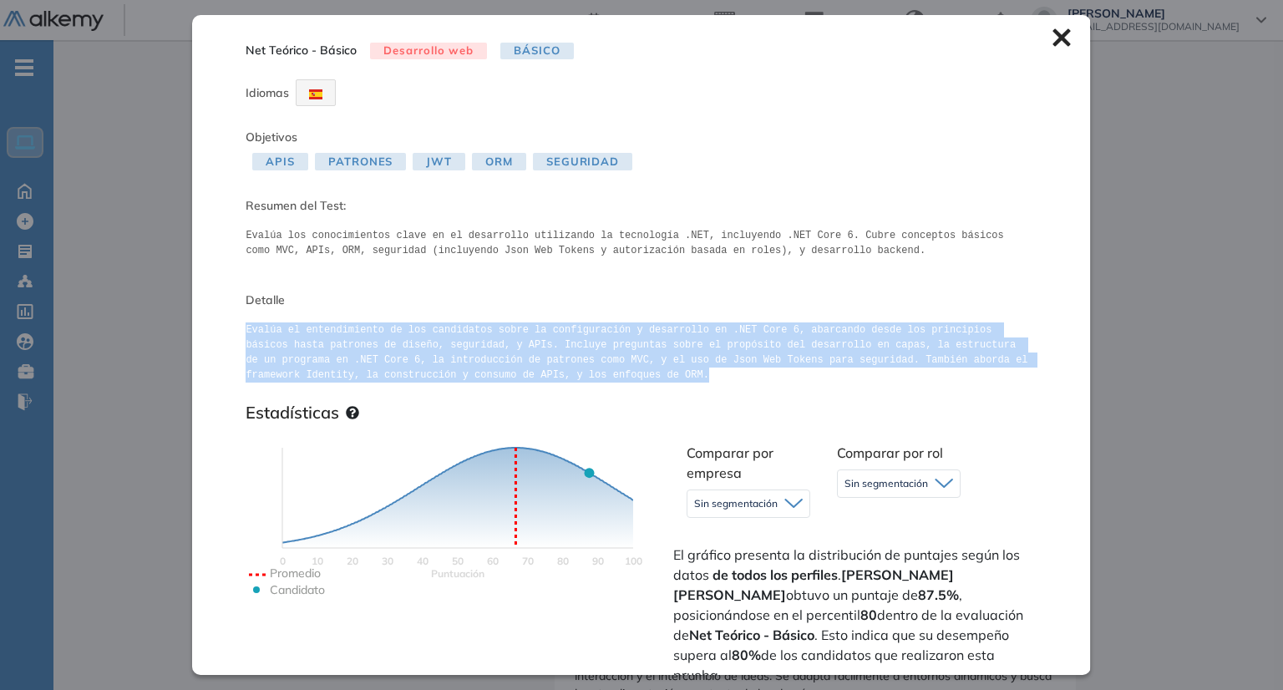
drag, startPoint x: 242, startPoint y: 322, endPoint x: 554, endPoint y: 393, distance: 319.4
click at [554, 393] on div "Net Teórico - Básico Desarrollo web Básico Idiomas Objetivos APIs Patrones JWT …" at bounding box center [641, 344] width 898 height 659
copy pre "Evalúa el entendimiento de los candidatos sobre la configuración y desarrollo e…"
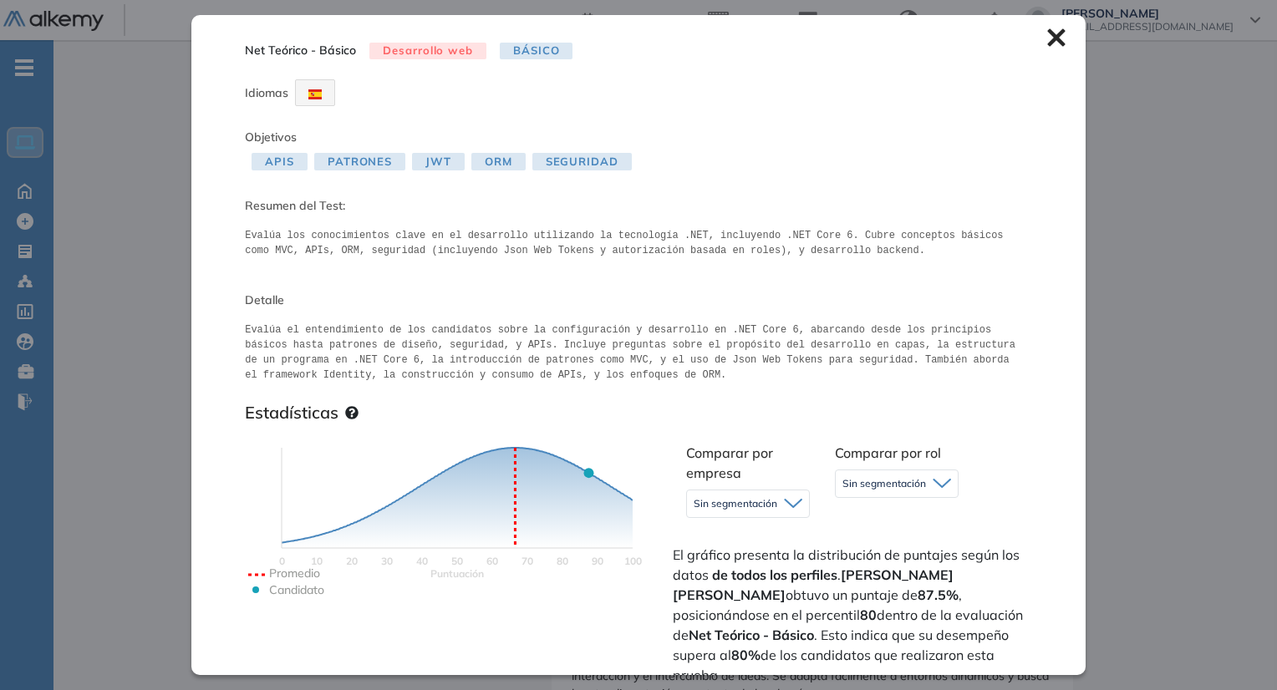
drag, startPoint x: 1130, startPoint y: 398, endPoint x: 1123, endPoint y: 405, distance: 10.1
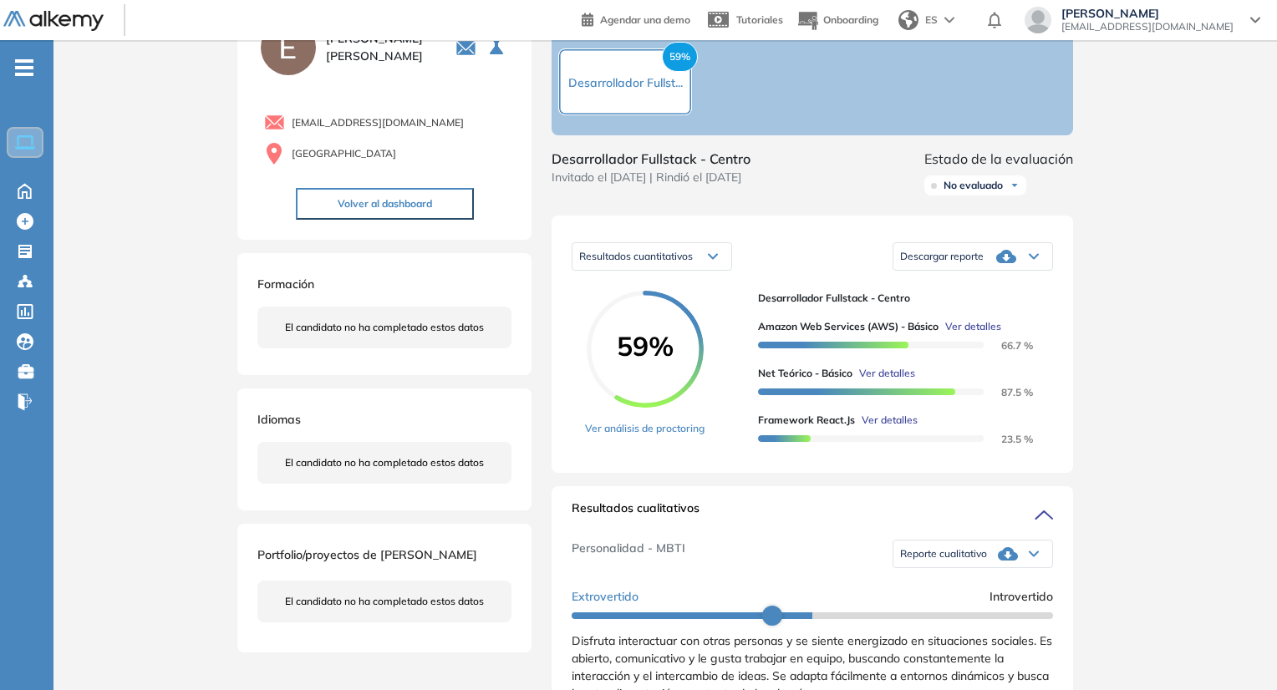
click at [895, 428] on span "Ver detalles" at bounding box center [889, 420] width 56 height 15
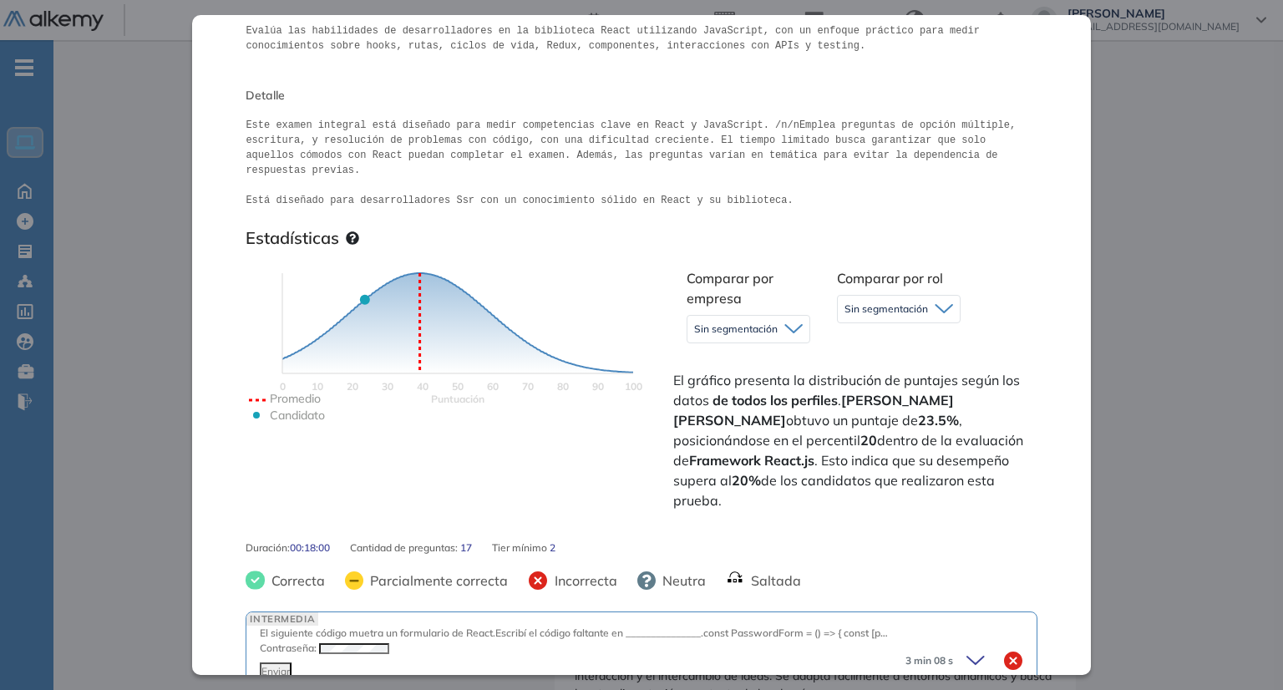
scroll to position [167, 0]
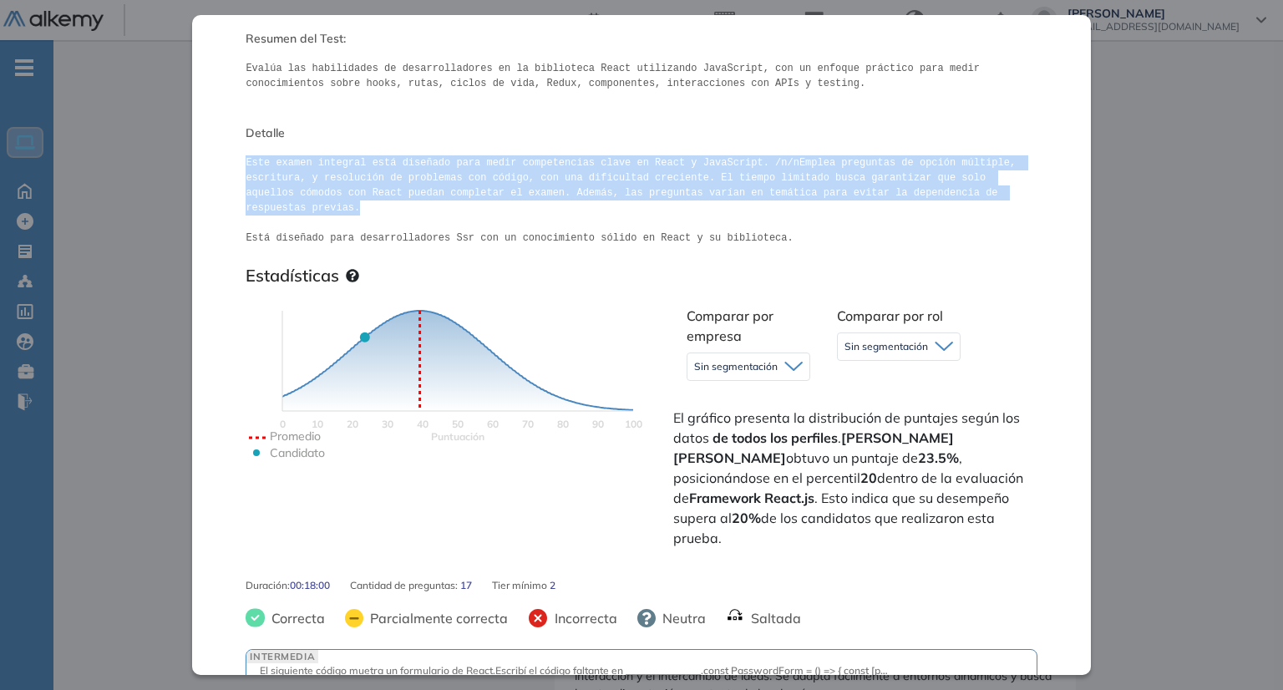
drag, startPoint x: 284, startPoint y: 166, endPoint x: 914, endPoint y: 198, distance: 630.7
click at [914, 198] on div "Framework React.js Desarrollo web Integrador Idiomas Objetivos Hooks Ciclos de …" at bounding box center [641, 344] width 898 height 659
copy pre "Este examen integral está diseñado para medir competencias clave en React y Jav…"
